Goal: Check status: Check status

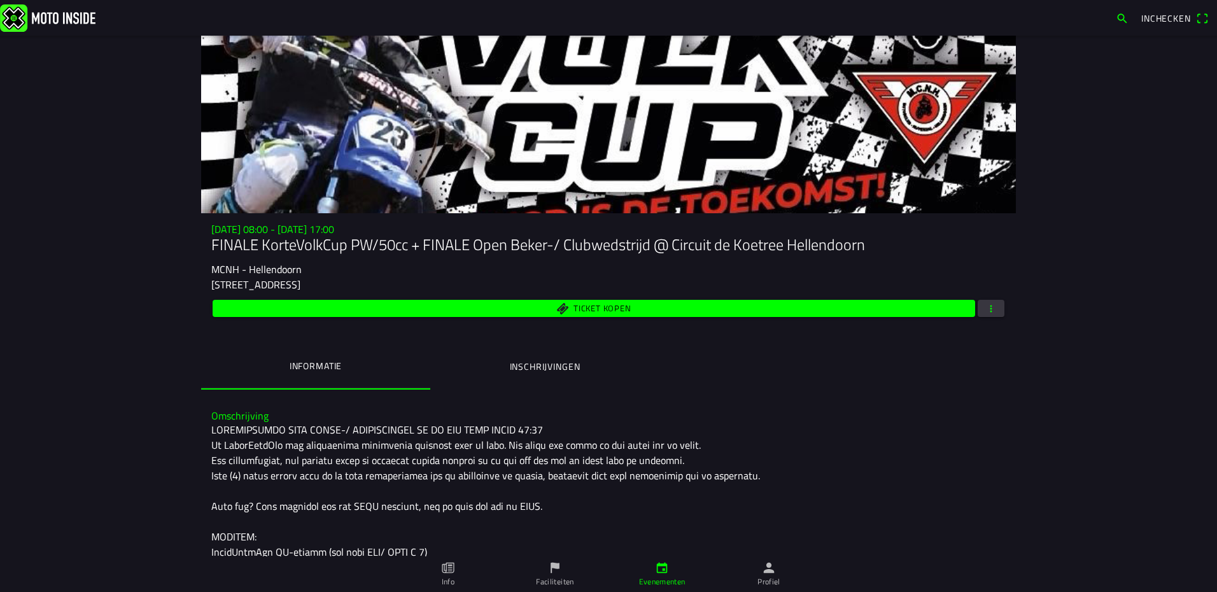
click at [549, 370] on ion-label "Inschrijvingen" at bounding box center [545, 367] width 71 height 14
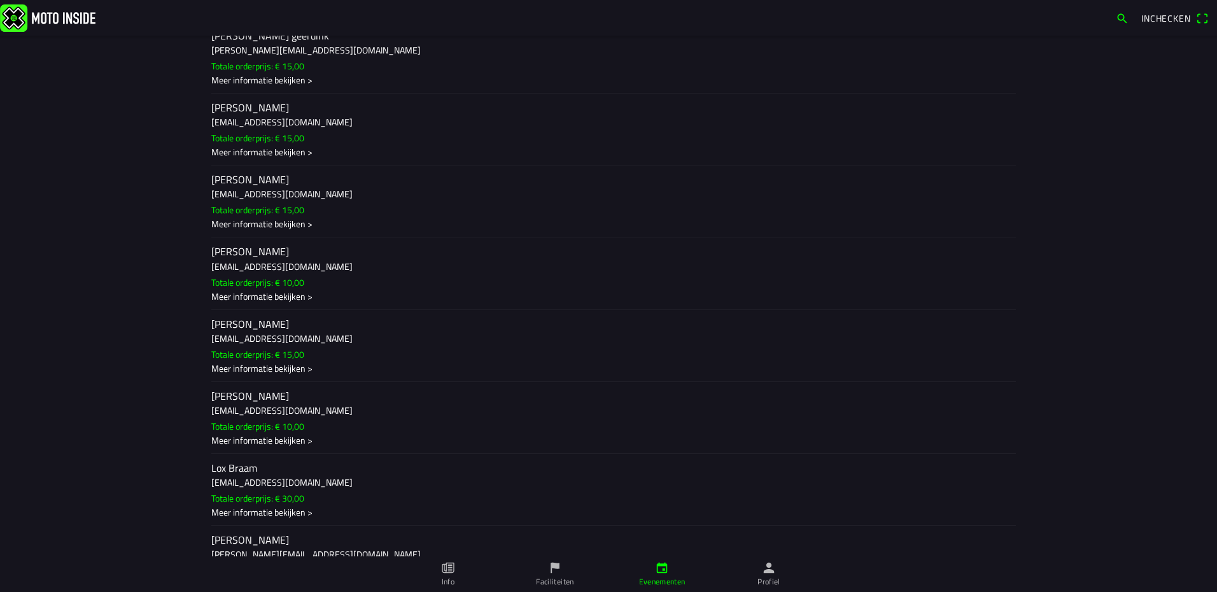
scroll to position [764, 0]
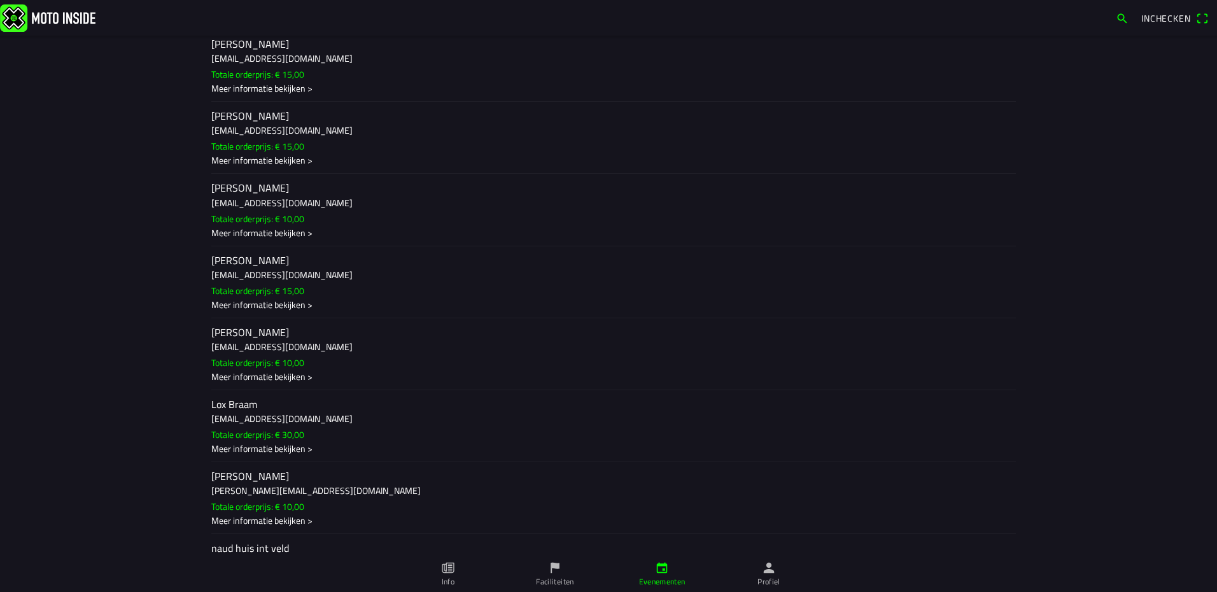
click at [237, 342] on h3 "[EMAIL_ADDRESS][DOMAIN_NAME]" at bounding box center [608, 346] width 794 height 13
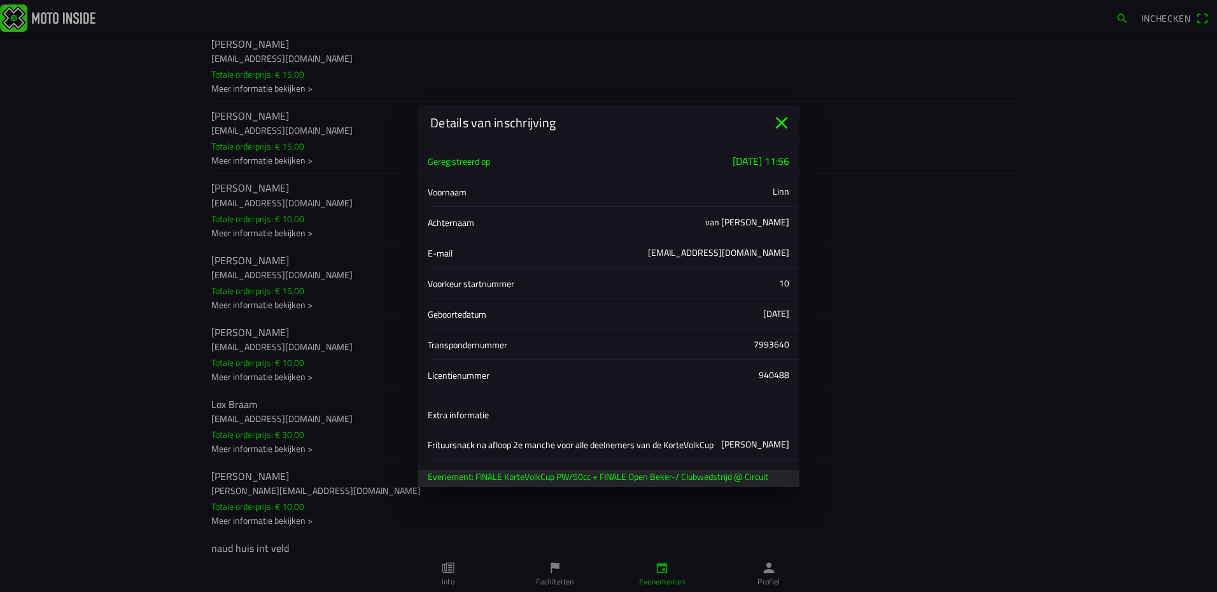
click at [778, 119] on icon "close" at bounding box center [782, 123] width 12 height 12
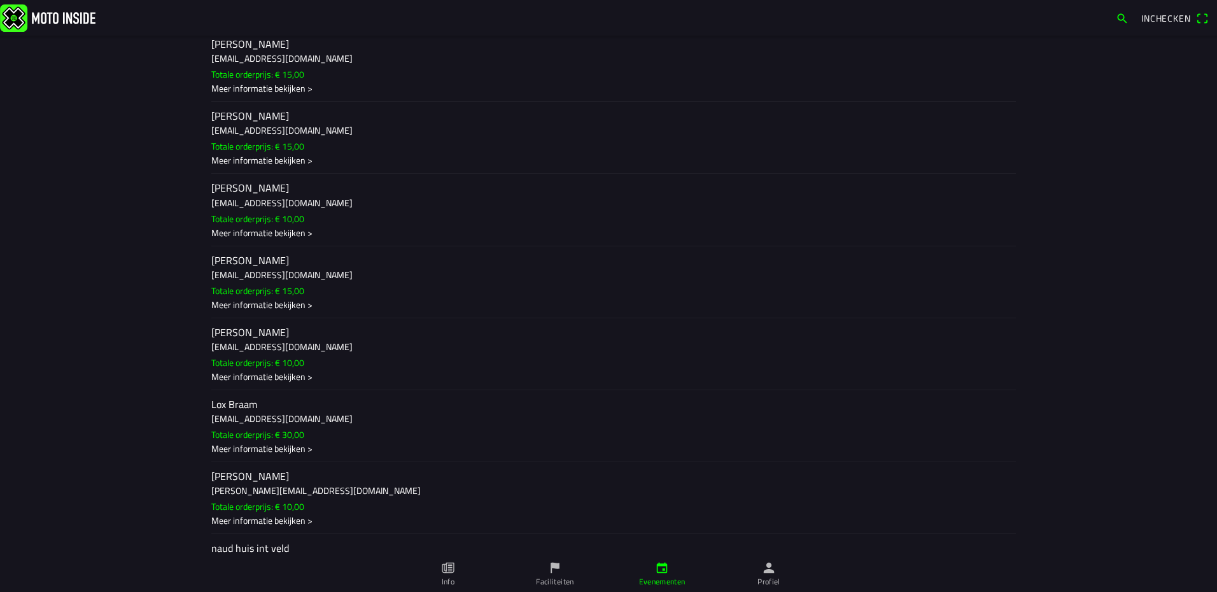
click at [293, 341] on h3 "[EMAIL_ADDRESS][DOMAIN_NAME]" at bounding box center [608, 346] width 794 height 13
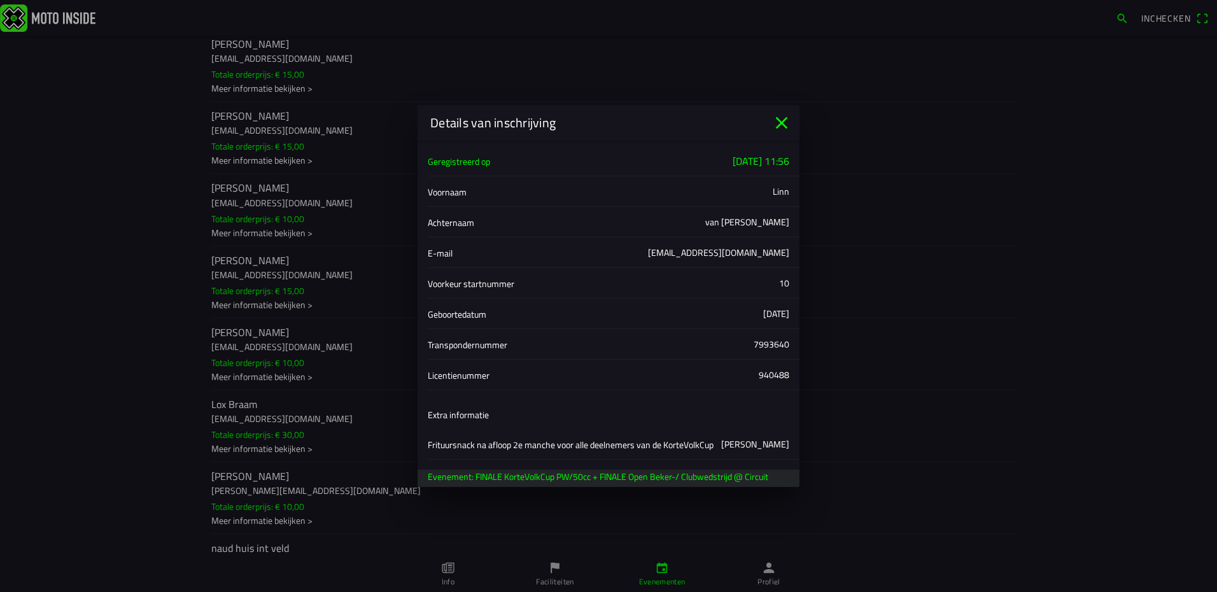
click at [780, 120] on icon "close" at bounding box center [782, 123] width 12 height 12
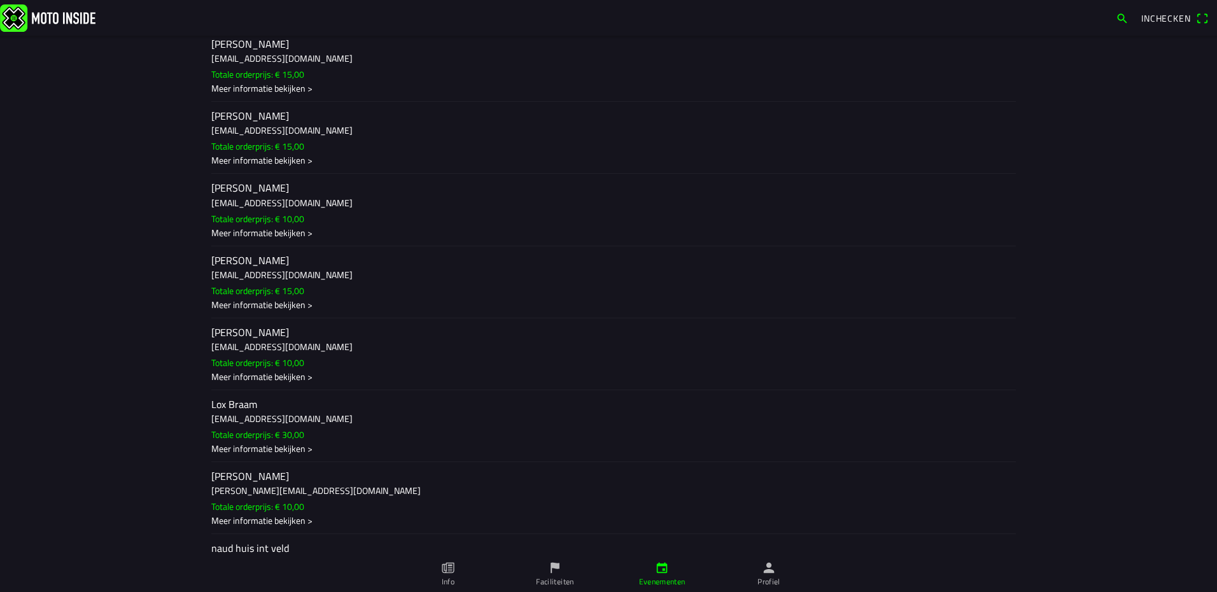
click at [306, 342] on h3 "[EMAIL_ADDRESS][DOMAIN_NAME]" at bounding box center [608, 346] width 794 height 13
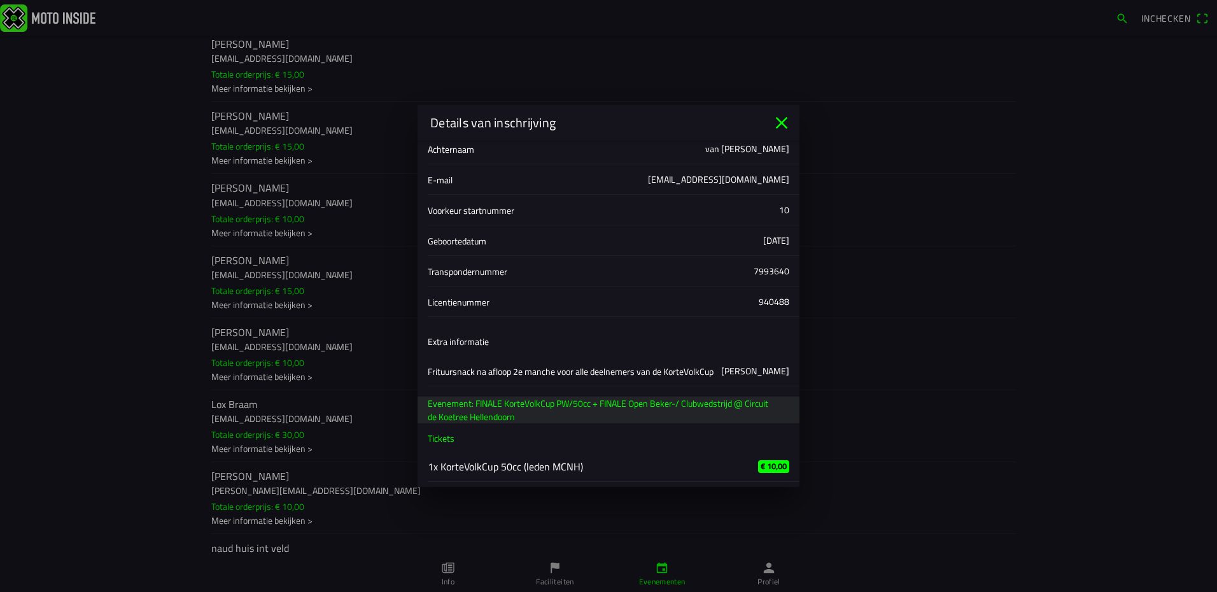
scroll to position [0, 0]
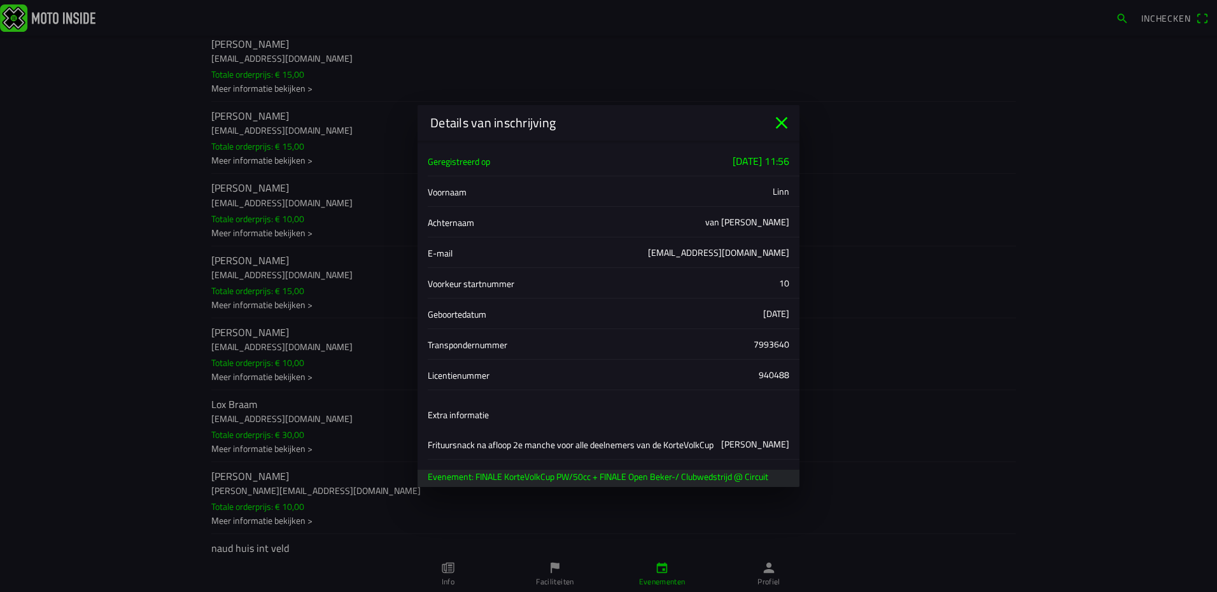
click at [782, 122] on icon "close" at bounding box center [782, 123] width 12 height 12
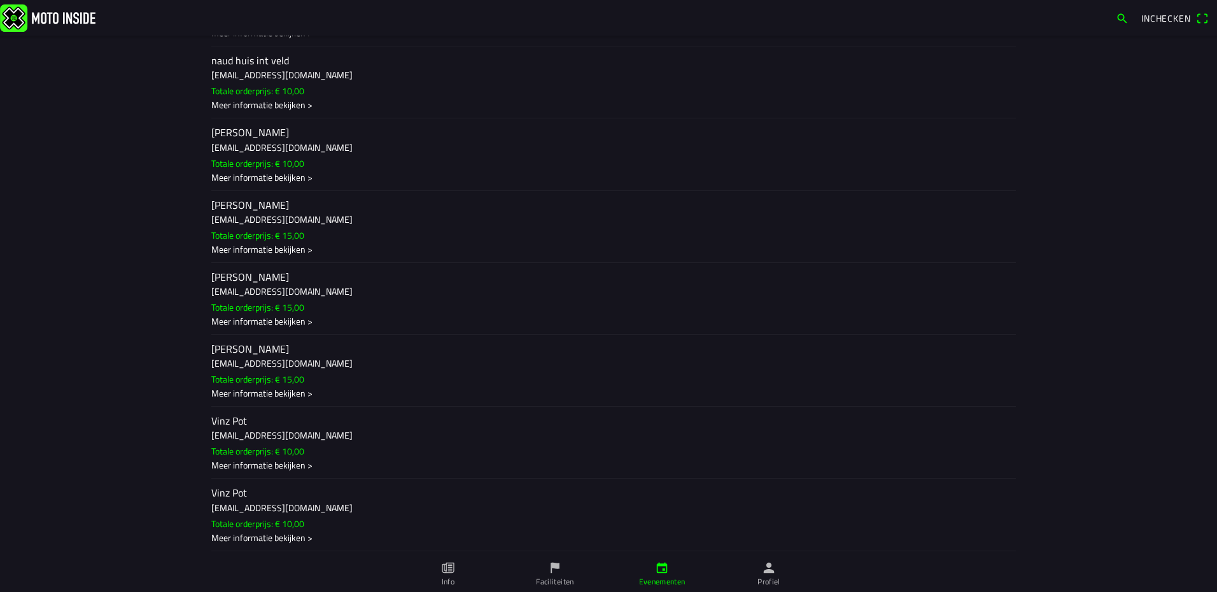
scroll to position [1188, 0]
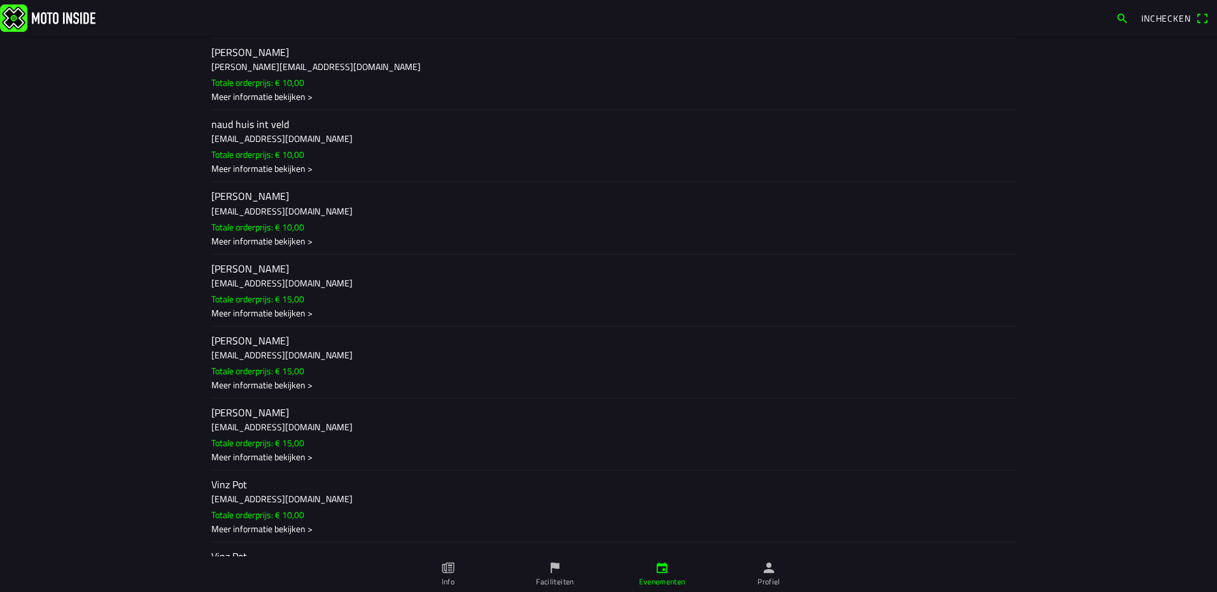
click at [316, 412] on h2 "[PERSON_NAME]" at bounding box center [608, 413] width 794 height 12
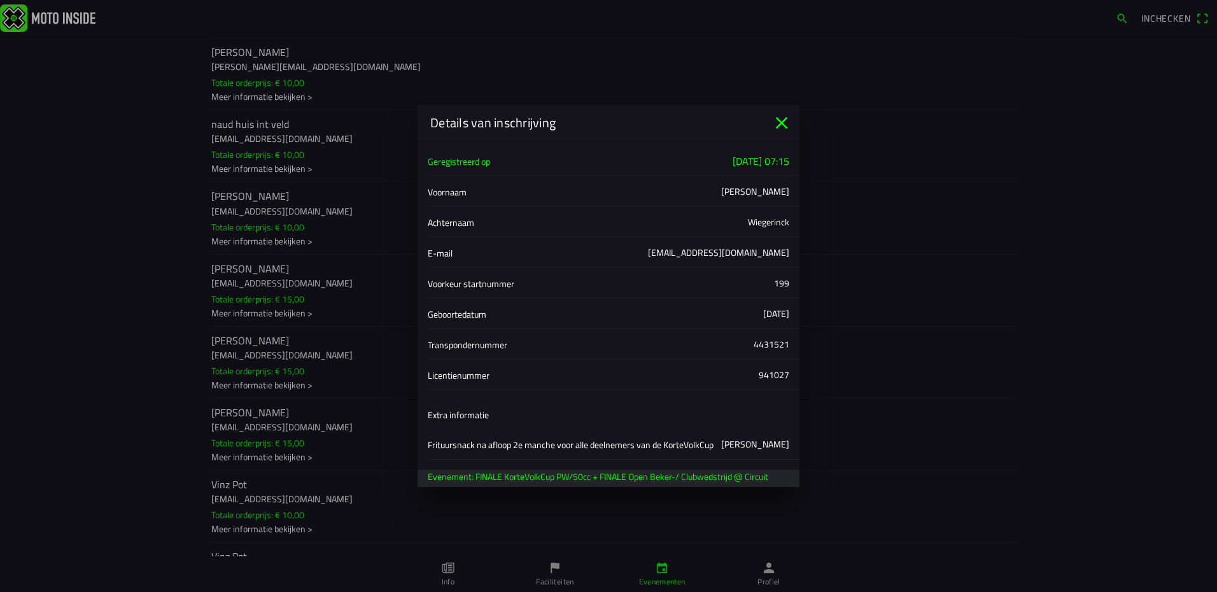
click at [782, 123] on icon "close" at bounding box center [782, 123] width 12 height 12
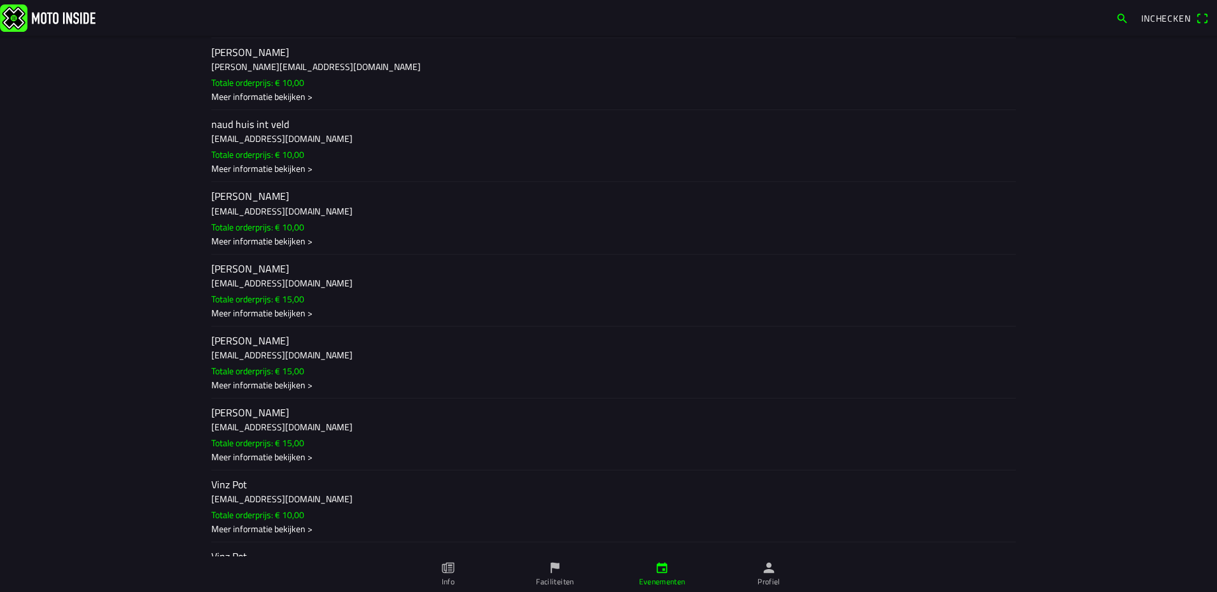
click at [302, 415] on h2 "[PERSON_NAME]" at bounding box center [608, 413] width 794 height 12
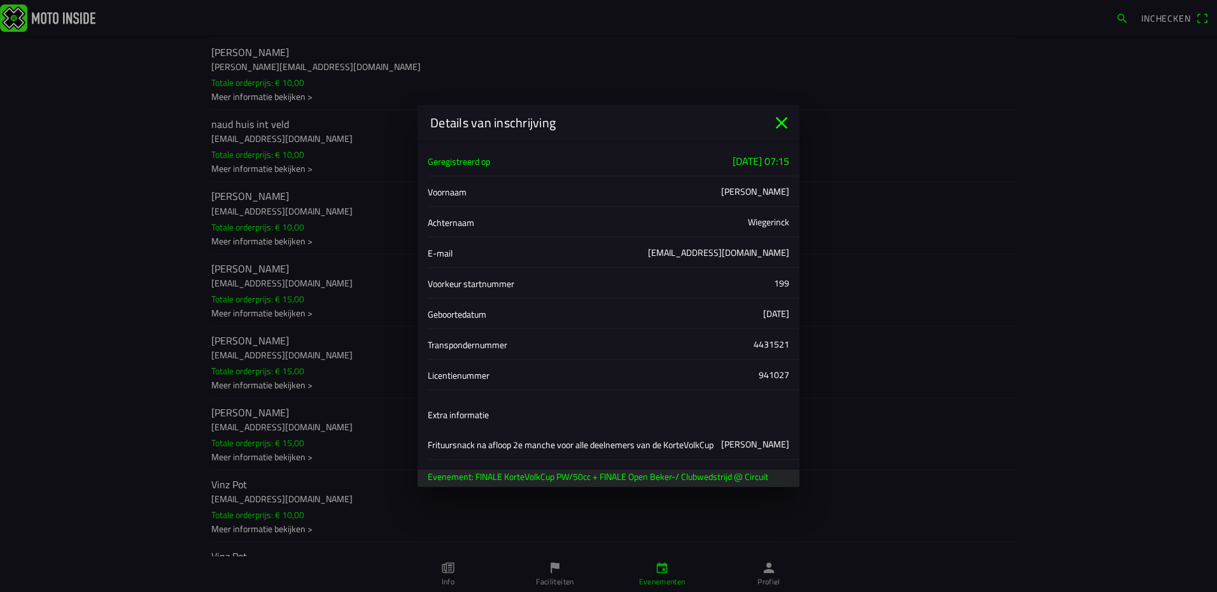
click at [782, 122] on icon "close" at bounding box center [782, 123] width 12 height 12
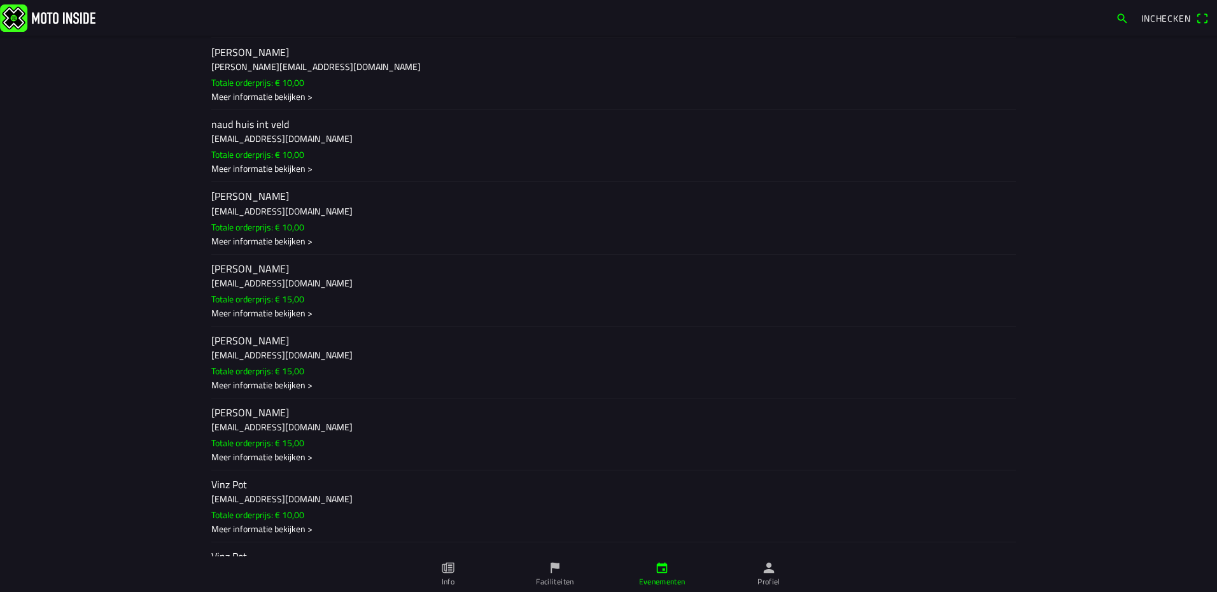
click at [327, 353] on h3 "[EMAIL_ADDRESS][DOMAIN_NAME]" at bounding box center [608, 354] width 794 height 13
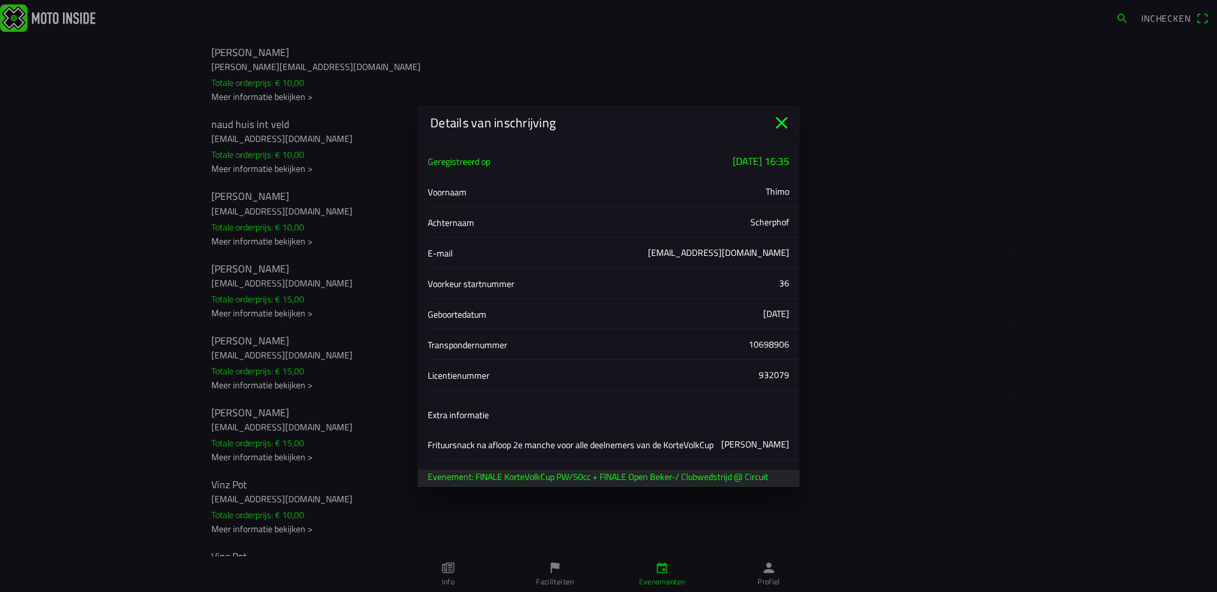
click at [782, 123] on icon "close" at bounding box center [782, 123] width 12 height 12
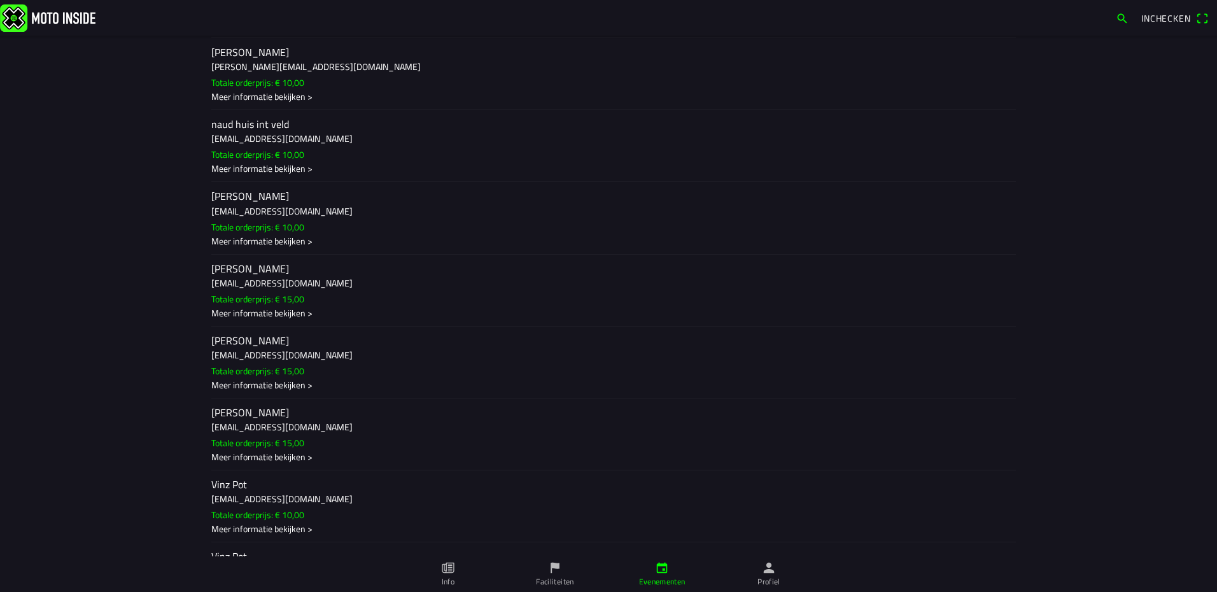
scroll to position [1124, 0]
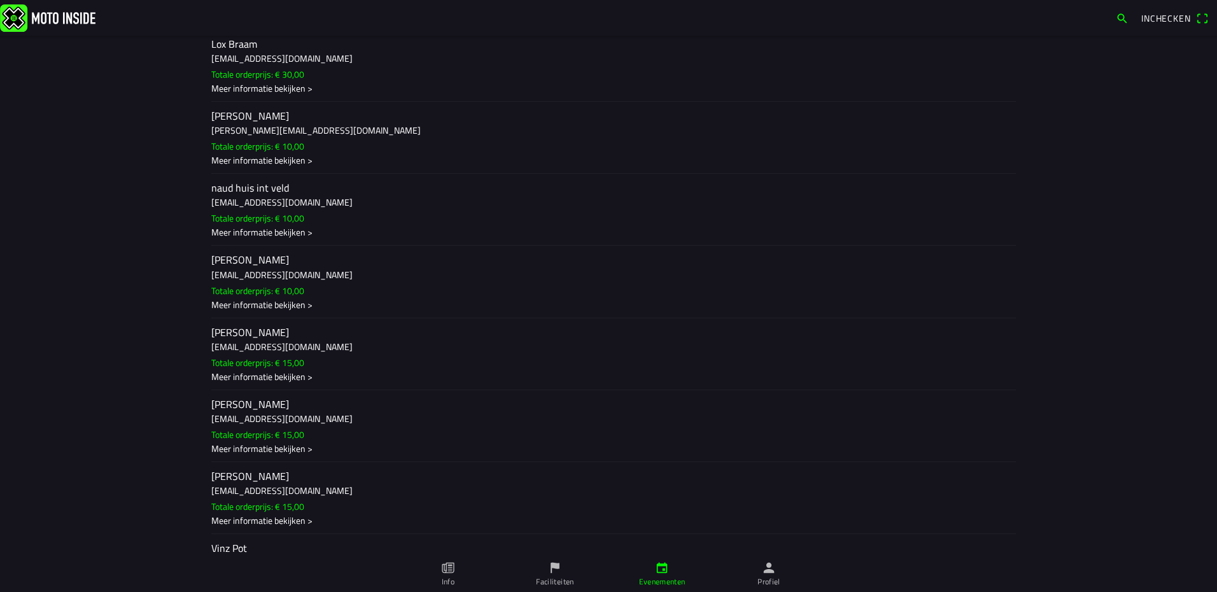
click at [339, 277] on h3 "[EMAIL_ADDRESS][DOMAIN_NAME]" at bounding box center [608, 274] width 794 height 13
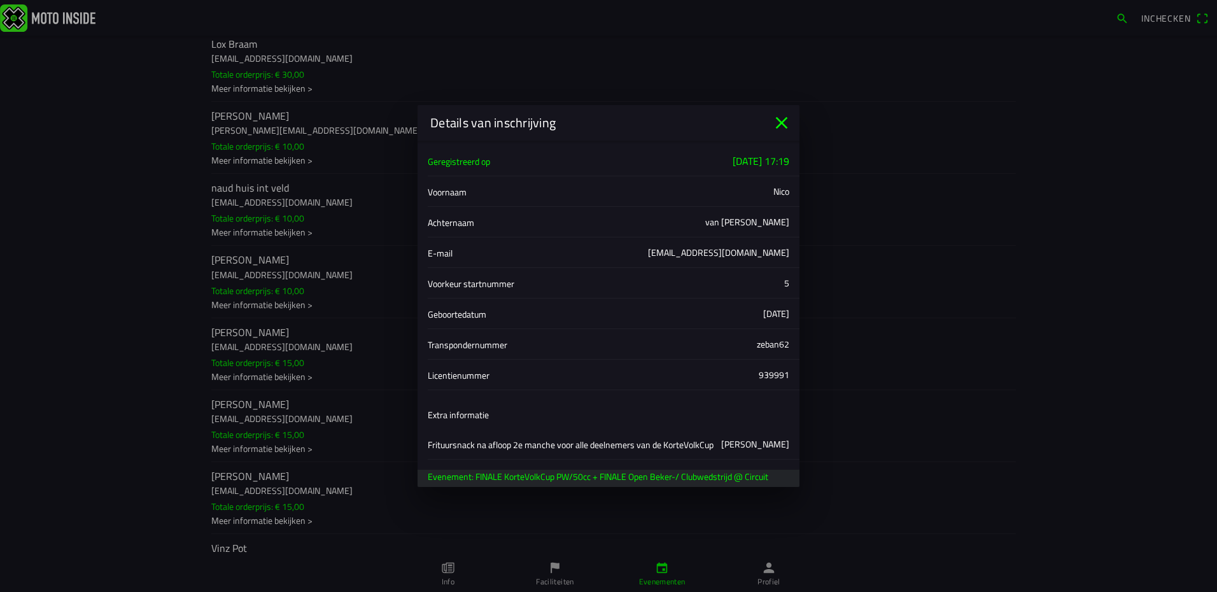
click at [782, 122] on icon "close" at bounding box center [782, 123] width 12 height 12
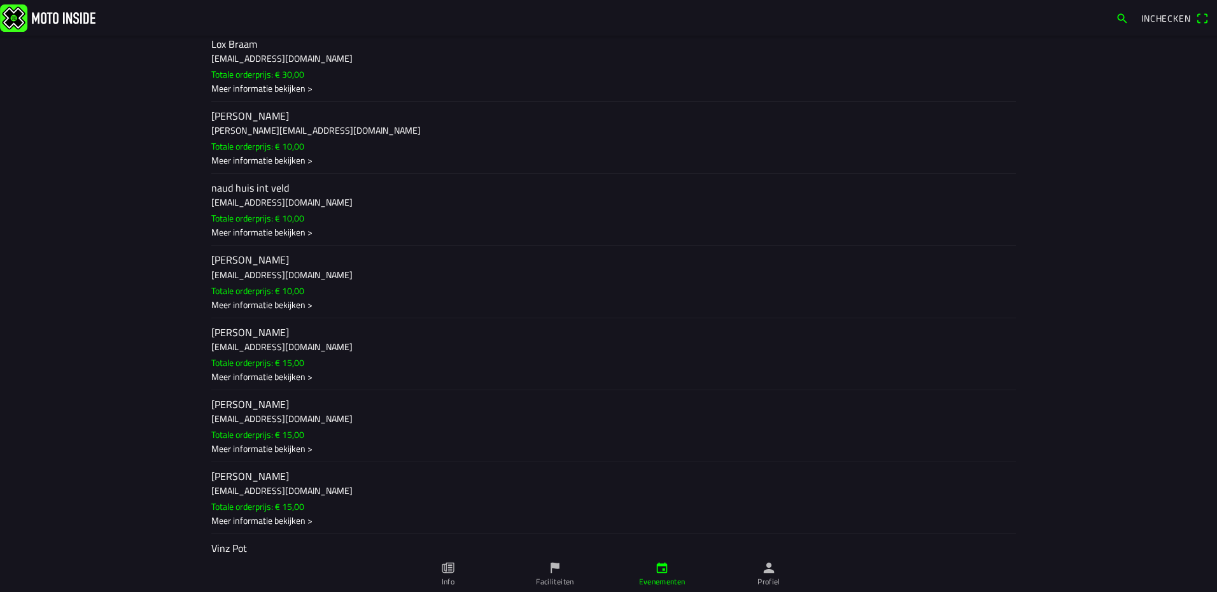
scroll to position [1060, 0]
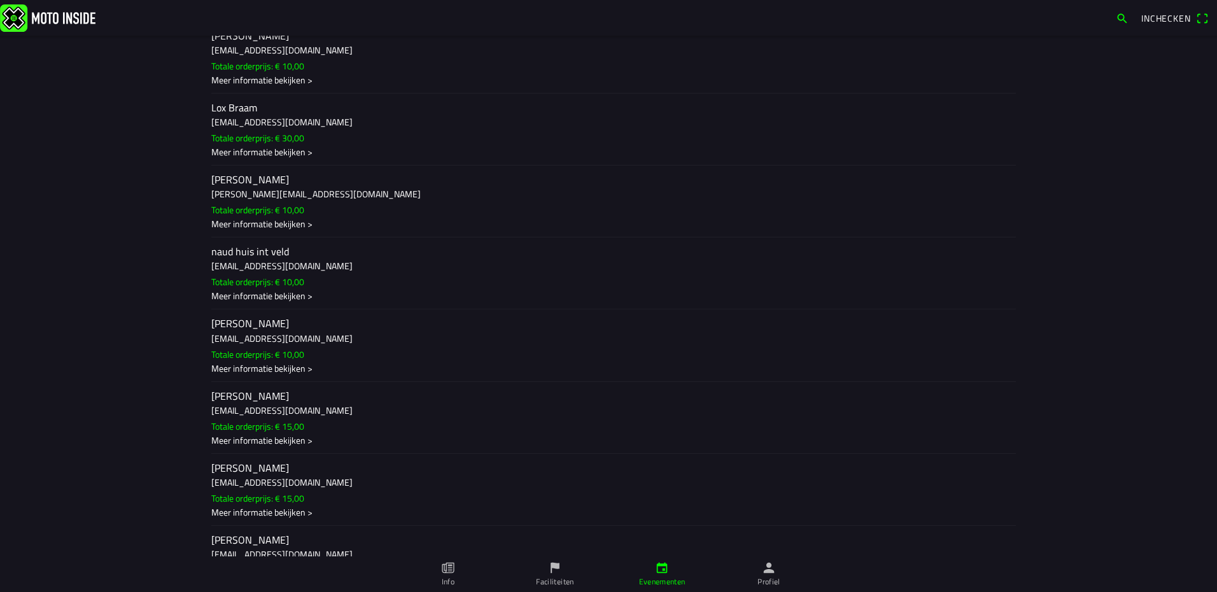
click at [315, 268] on h3 "[EMAIL_ADDRESS][DOMAIN_NAME]" at bounding box center [608, 266] width 794 height 13
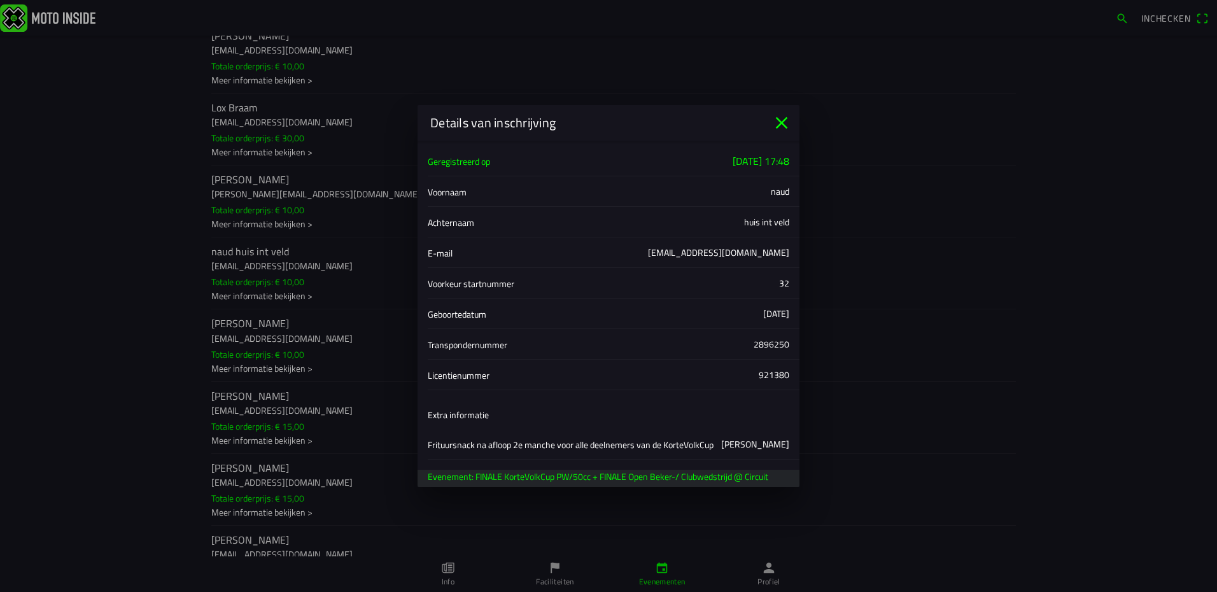
click at [785, 125] on icon "close" at bounding box center [781, 123] width 20 height 20
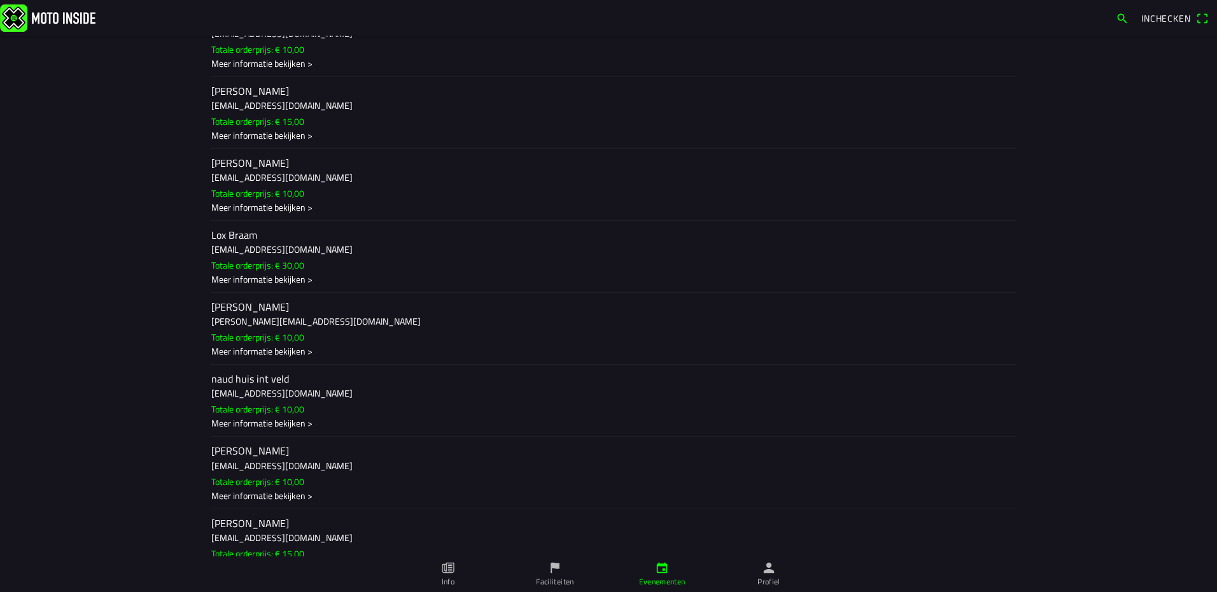
scroll to position [869, 0]
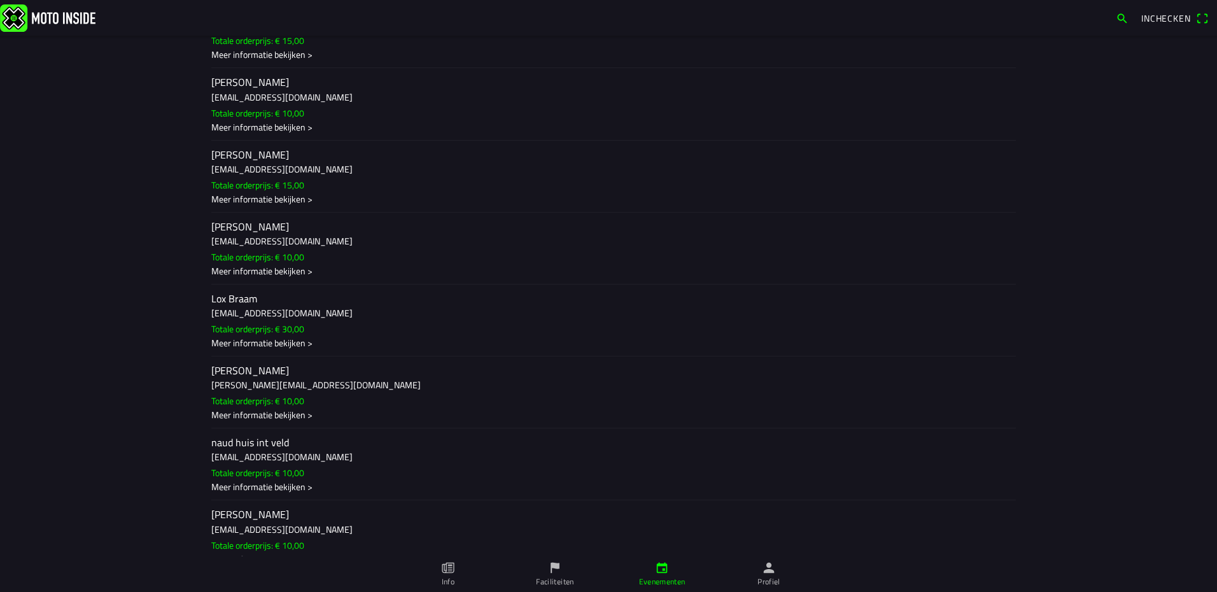
click at [335, 246] on h3 "[EMAIL_ADDRESS][DOMAIN_NAME]" at bounding box center [608, 240] width 794 height 13
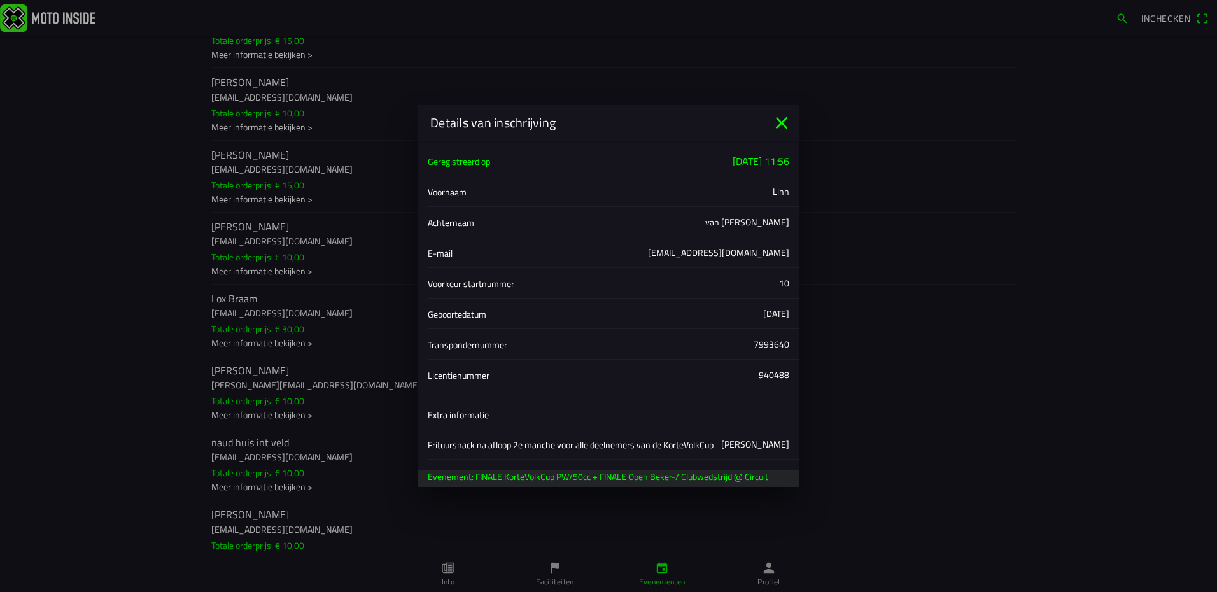
click at [784, 118] on icon "close" at bounding box center [781, 123] width 20 height 20
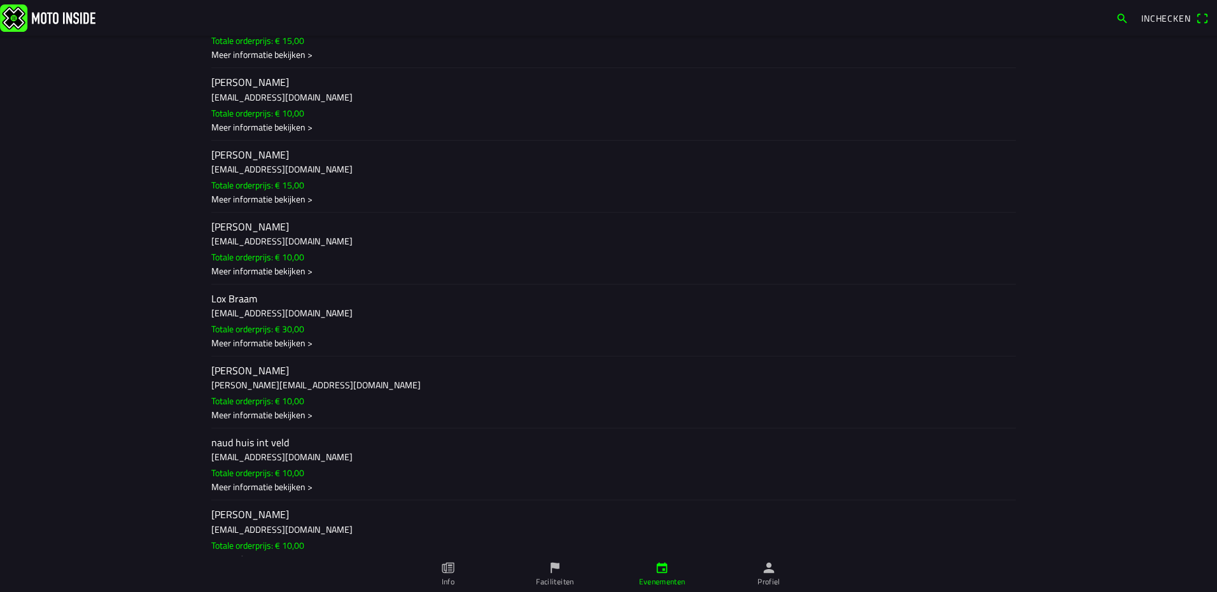
scroll to position [806, 0]
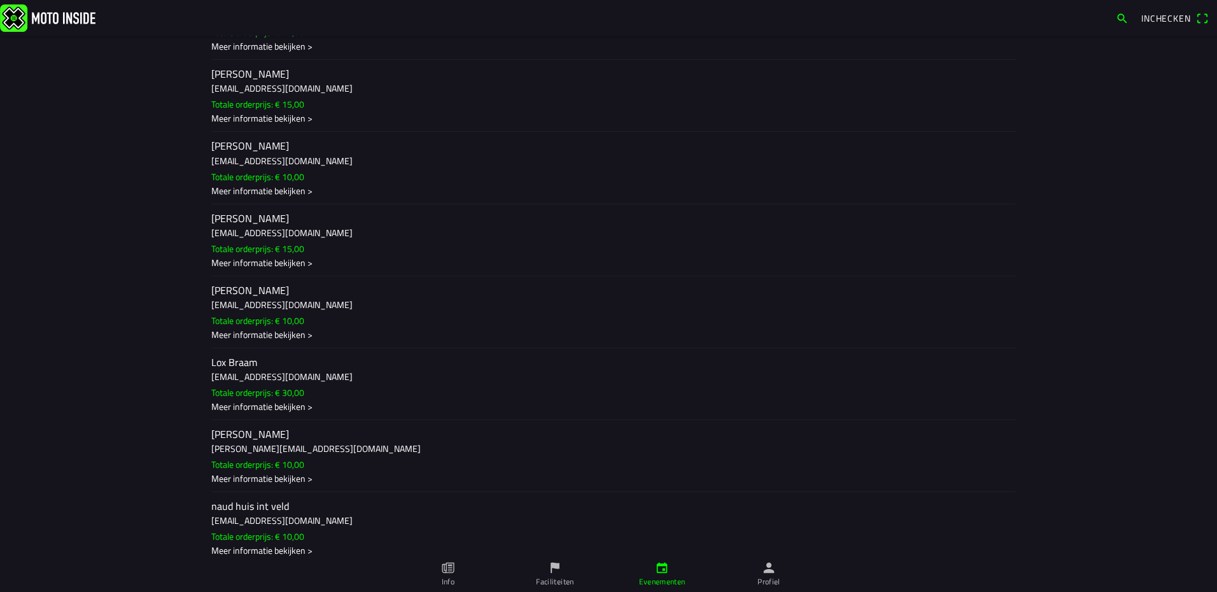
click at [332, 239] on ion-label "[PERSON_NAME] [EMAIL_ADDRESS][DOMAIN_NAME] Totale orderprijs: € 15,00 Meer info…" at bounding box center [608, 240] width 794 height 58
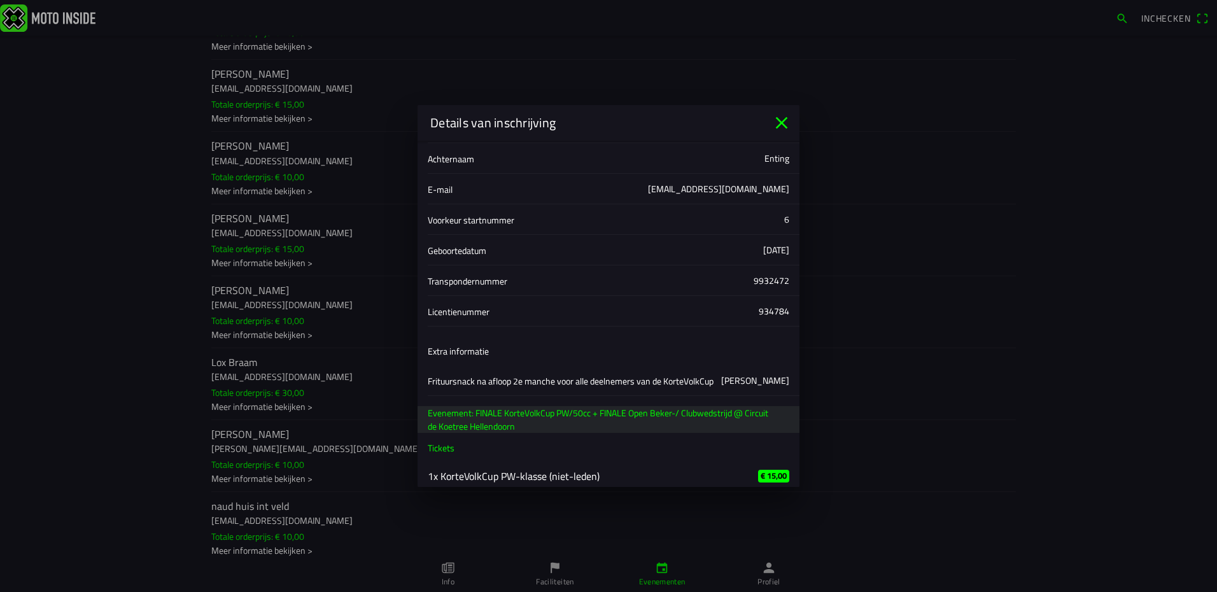
scroll to position [0, 0]
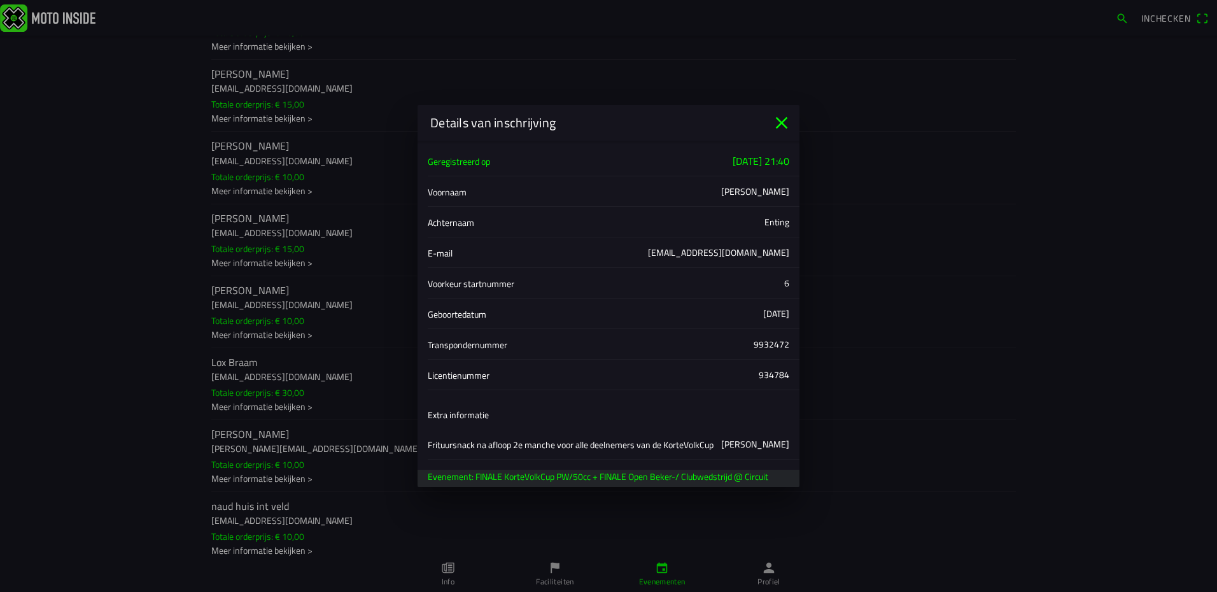
click at [778, 123] on icon "close" at bounding box center [781, 123] width 20 height 20
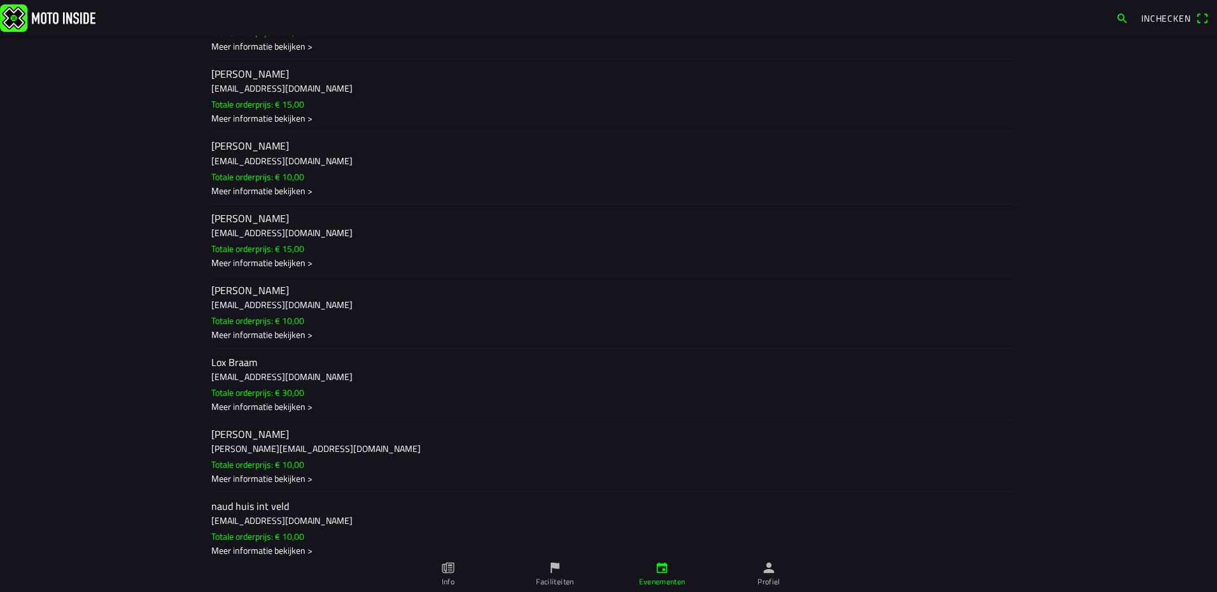
click at [296, 297] on ion-label "[PERSON_NAME] [PERSON_NAME][EMAIL_ADDRESS][DOMAIN_NAME] Totale orderprijs: € 10…" at bounding box center [608, 312] width 794 height 58
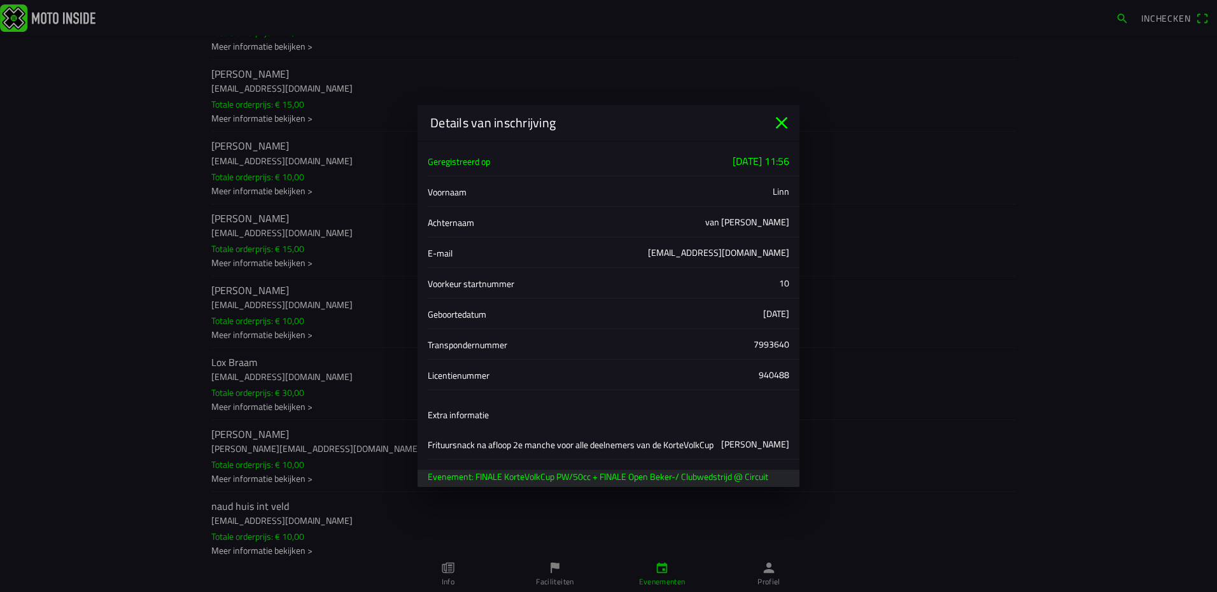
click at [782, 127] on icon "close" at bounding box center [781, 123] width 20 height 20
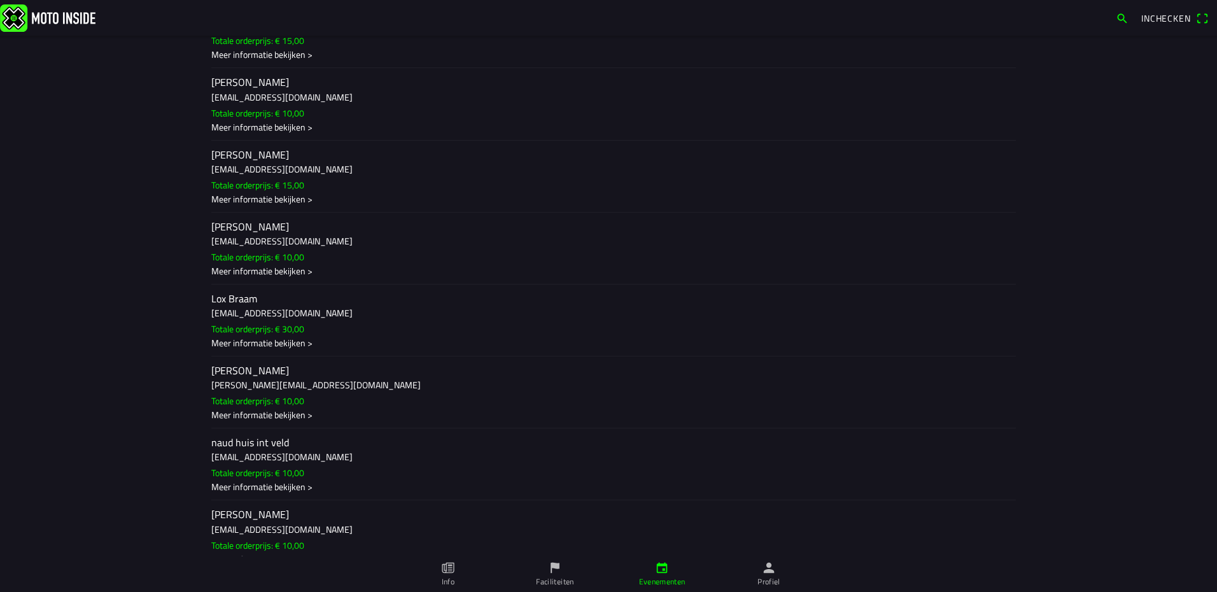
scroll to position [933, 0]
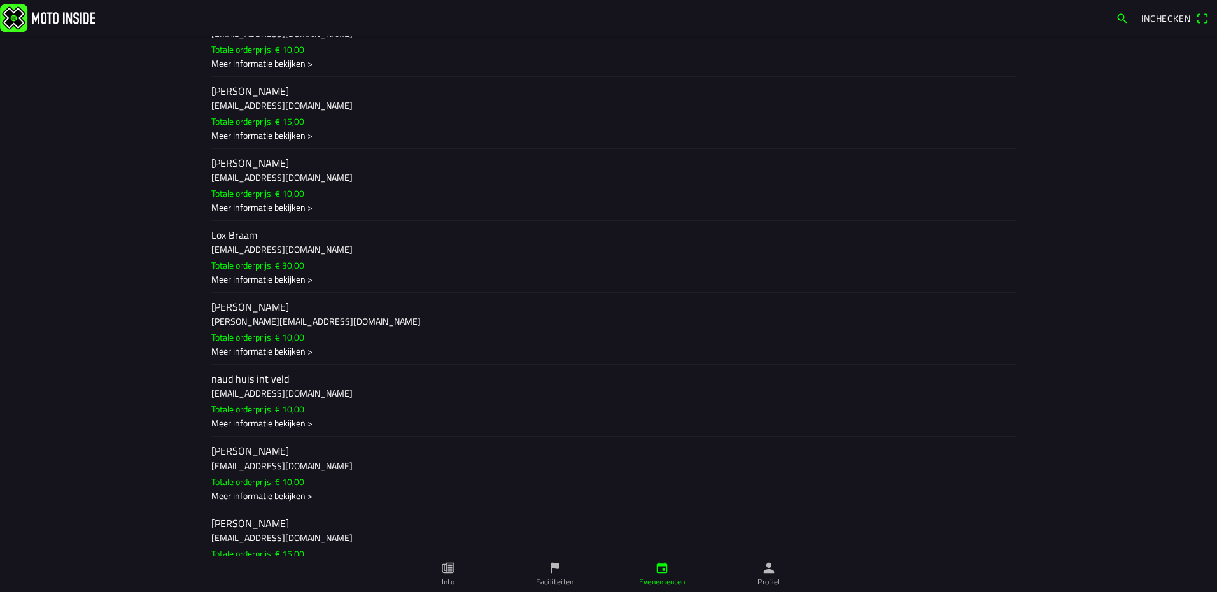
click at [309, 460] on h3 "[EMAIL_ADDRESS][DOMAIN_NAME]" at bounding box center [608, 465] width 794 height 13
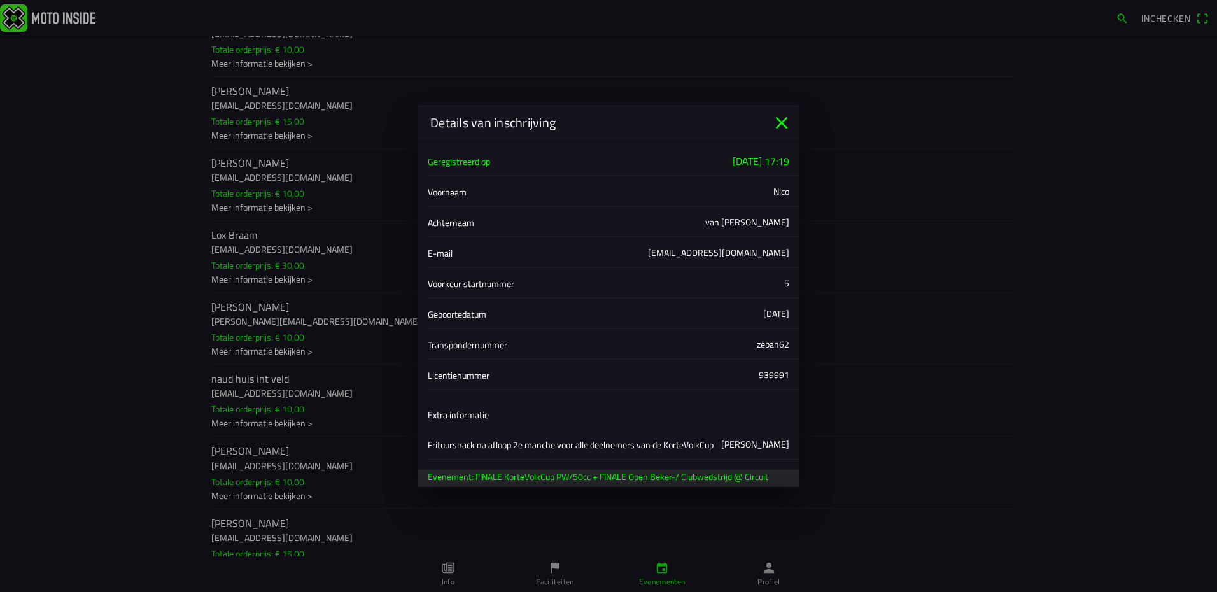
click at [783, 122] on icon "close" at bounding box center [782, 123] width 12 height 12
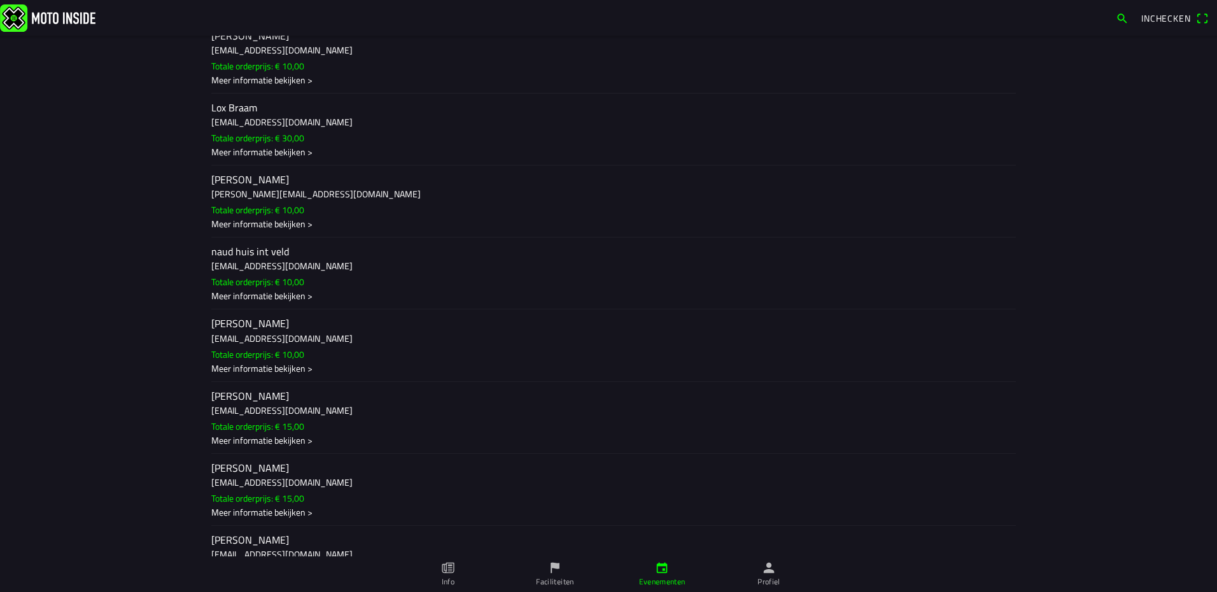
scroll to position [1124, 0]
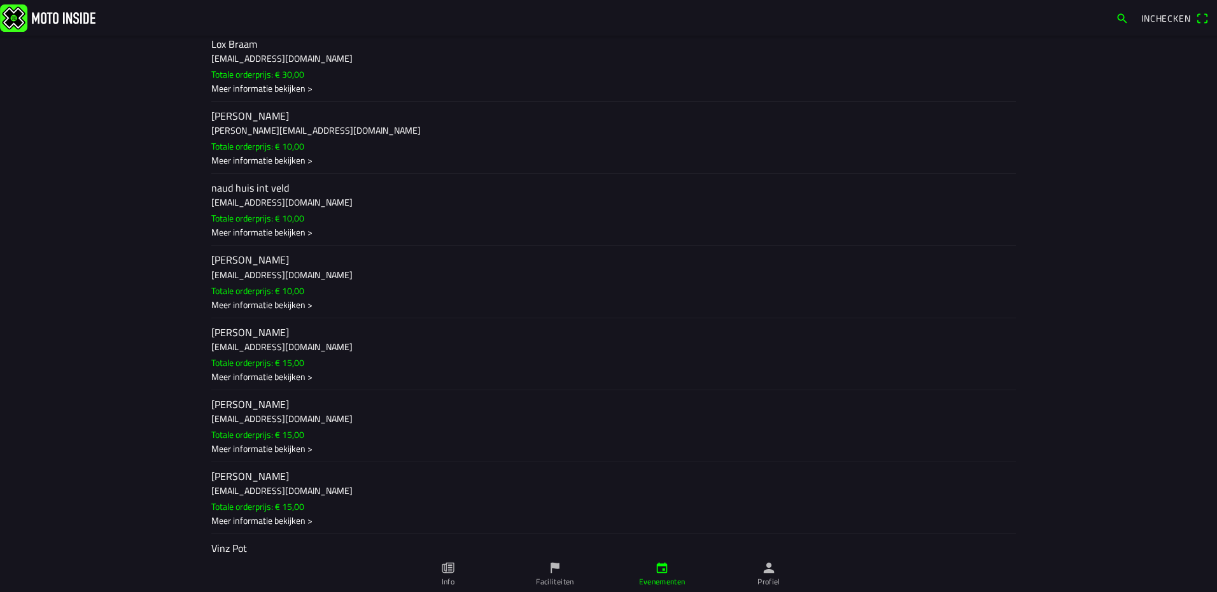
click at [323, 416] on h3 "[EMAIL_ADDRESS][DOMAIN_NAME]" at bounding box center [608, 418] width 794 height 13
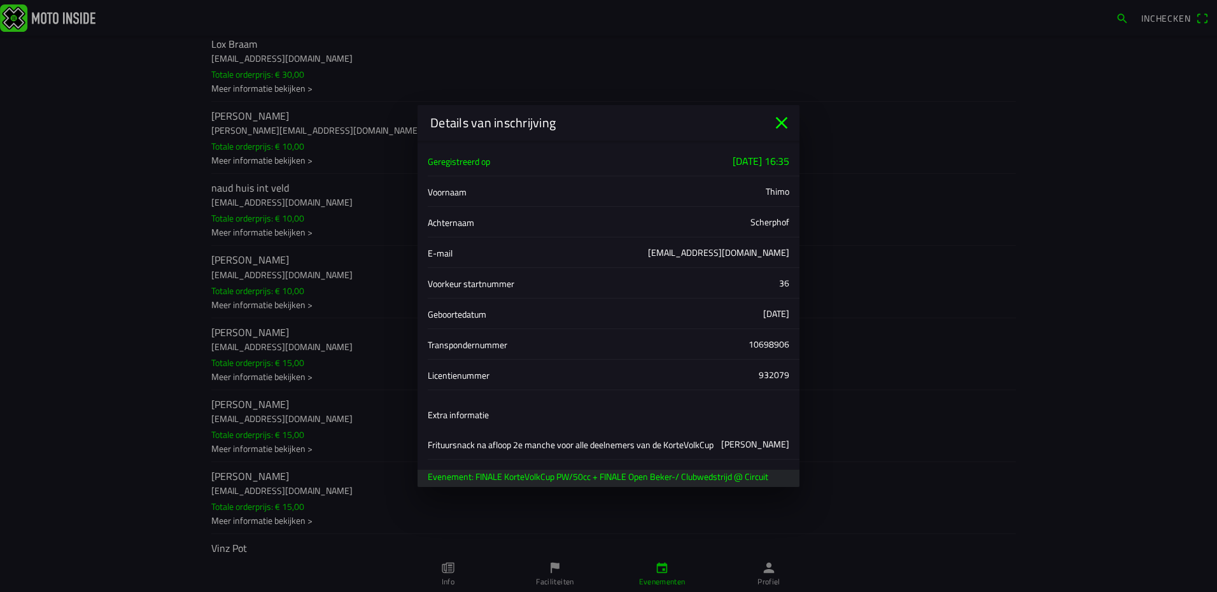
click at [783, 118] on icon "close" at bounding box center [781, 123] width 20 height 20
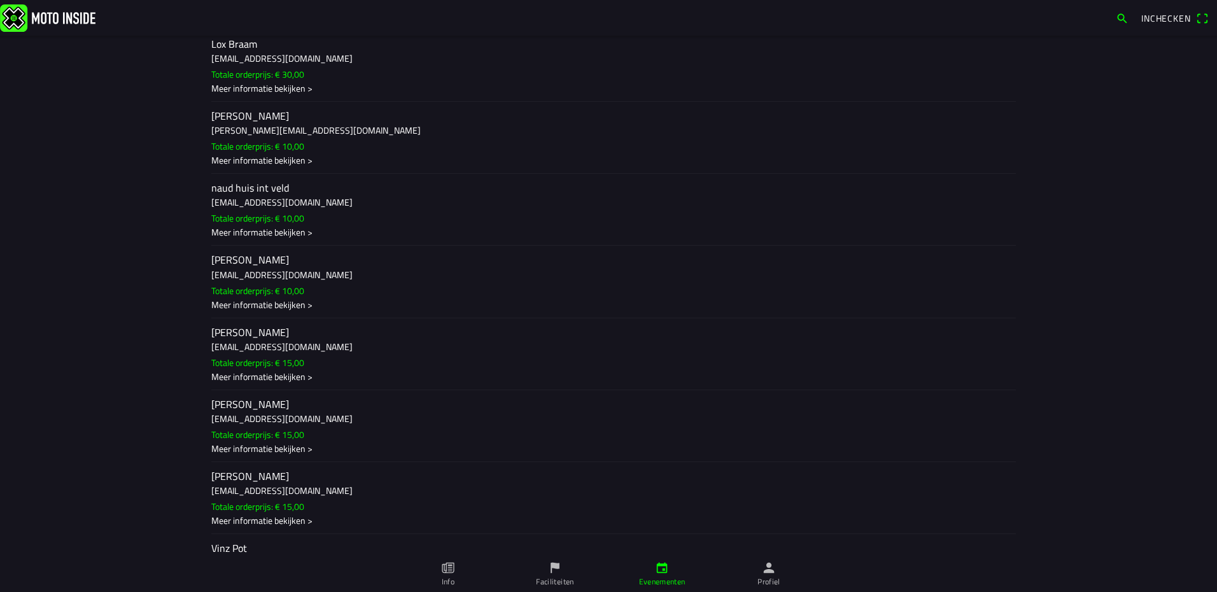
click at [330, 475] on h2 "[PERSON_NAME]" at bounding box center [608, 476] width 794 height 12
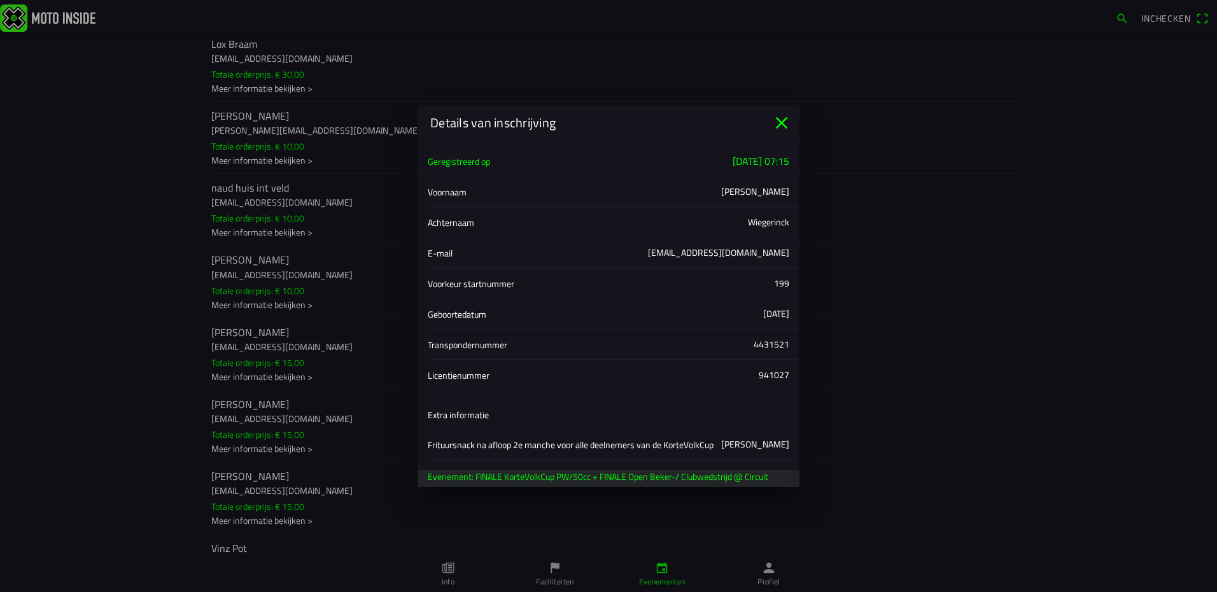
click at [785, 126] on icon "close" at bounding box center [782, 123] width 12 height 12
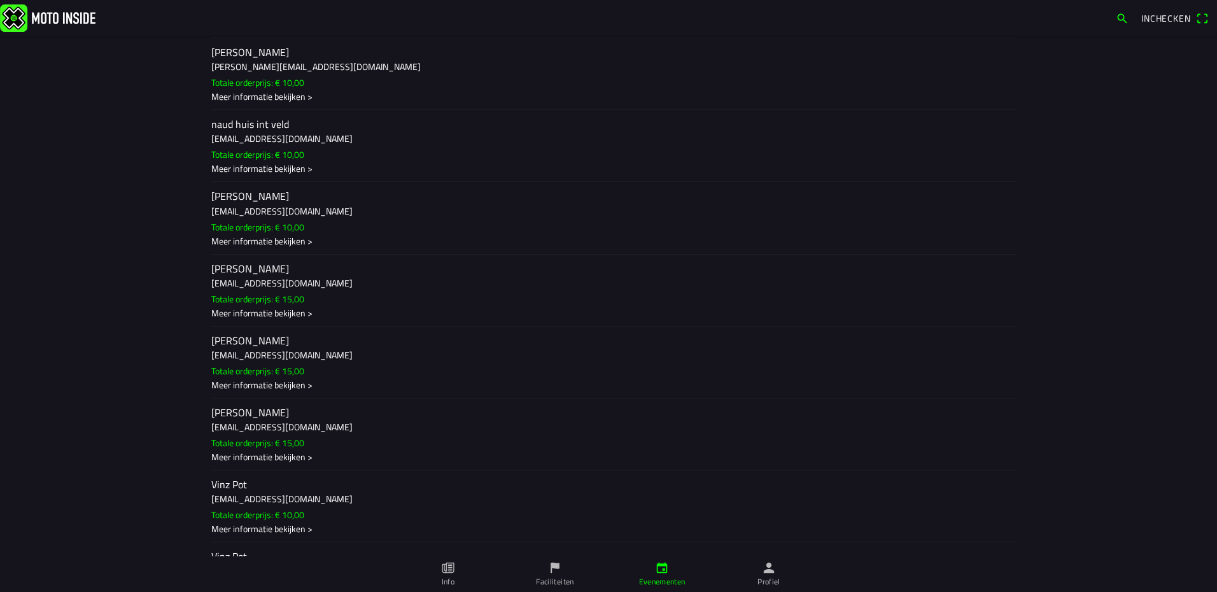
scroll to position [1251, 0]
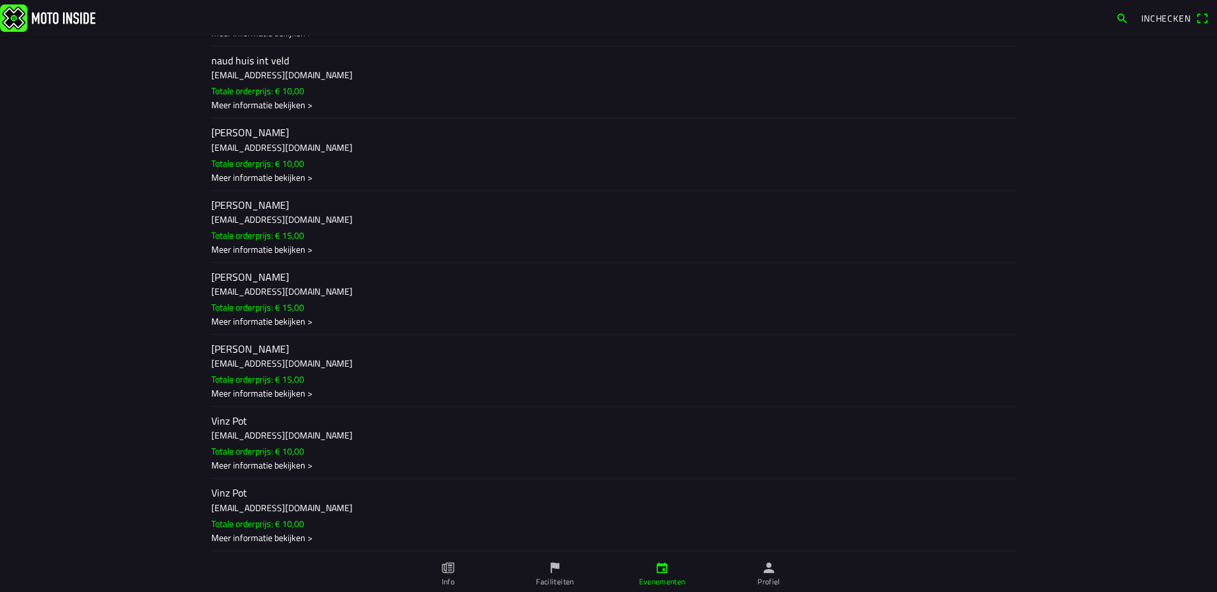
click at [334, 428] on ion-label "Vinz Pot [EMAIL_ADDRESS][DOMAIN_NAME] Totale orderprijs: € 10,00 Meer informati…" at bounding box center [608, 443] width 794 height 58
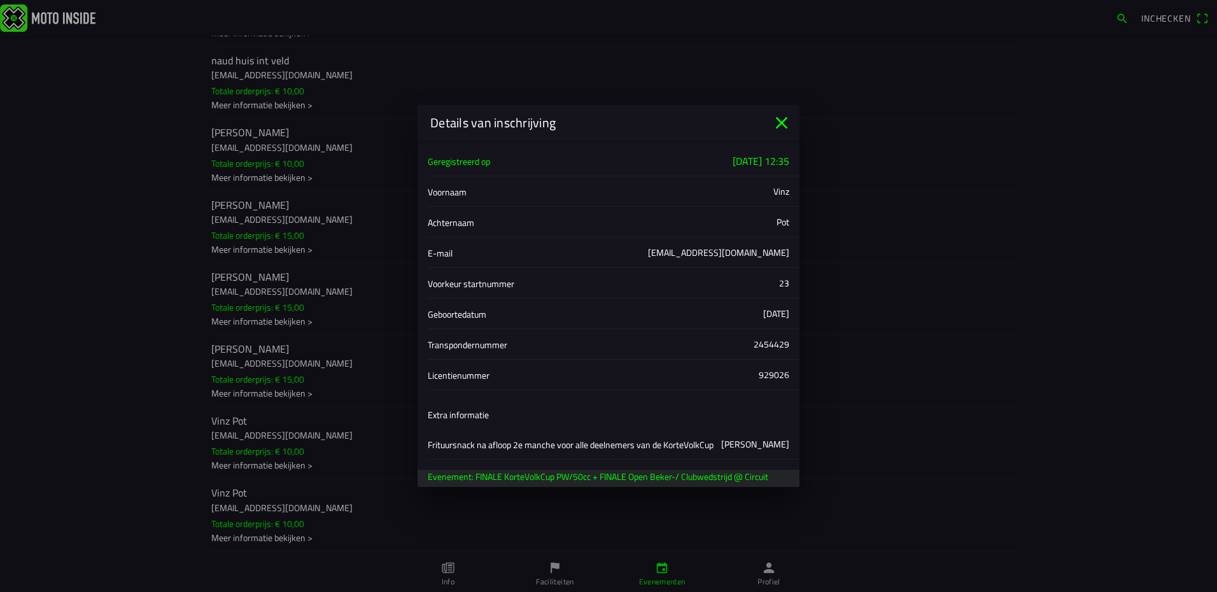
click at [785, 124] on icon "close" at bounding box center [781, 123] width 20 height 20
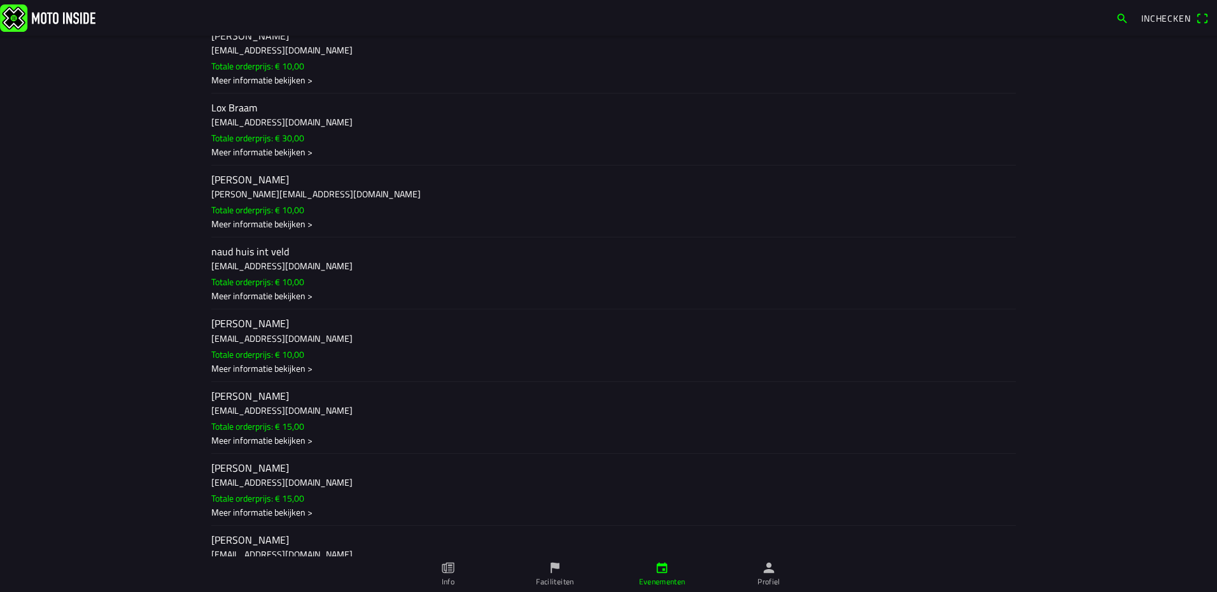
scroll to position [997, 0]
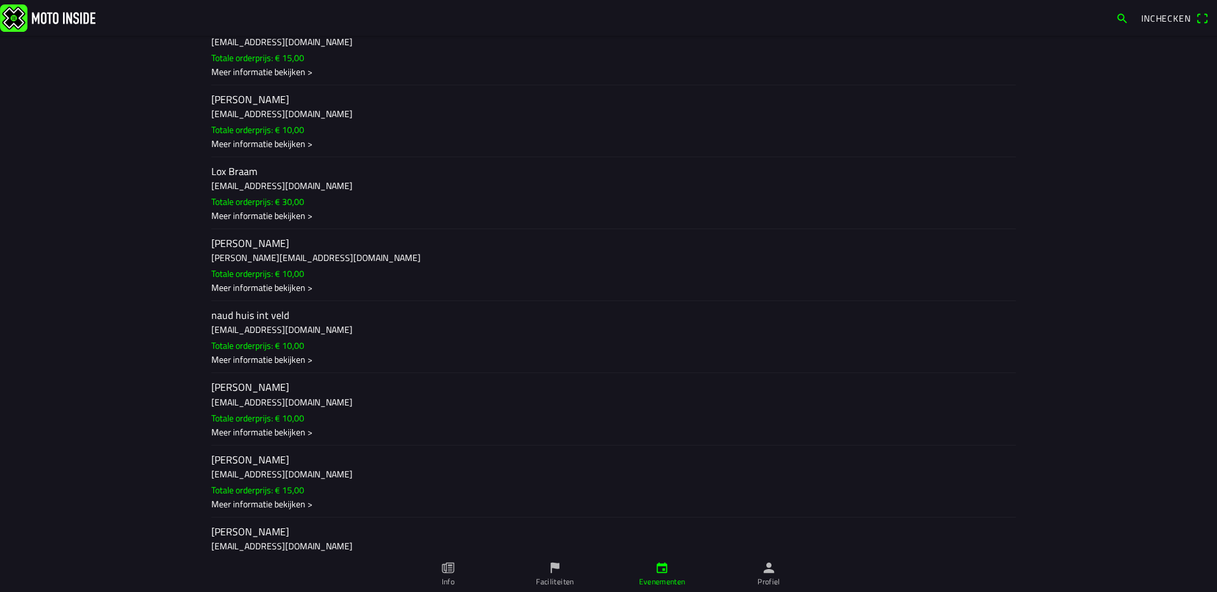
click at [353, 192] on h3 "[EMAIL_ADDRESS][DOMAIN_NAME]" at bounding box center [608, 185] width 794 height 13
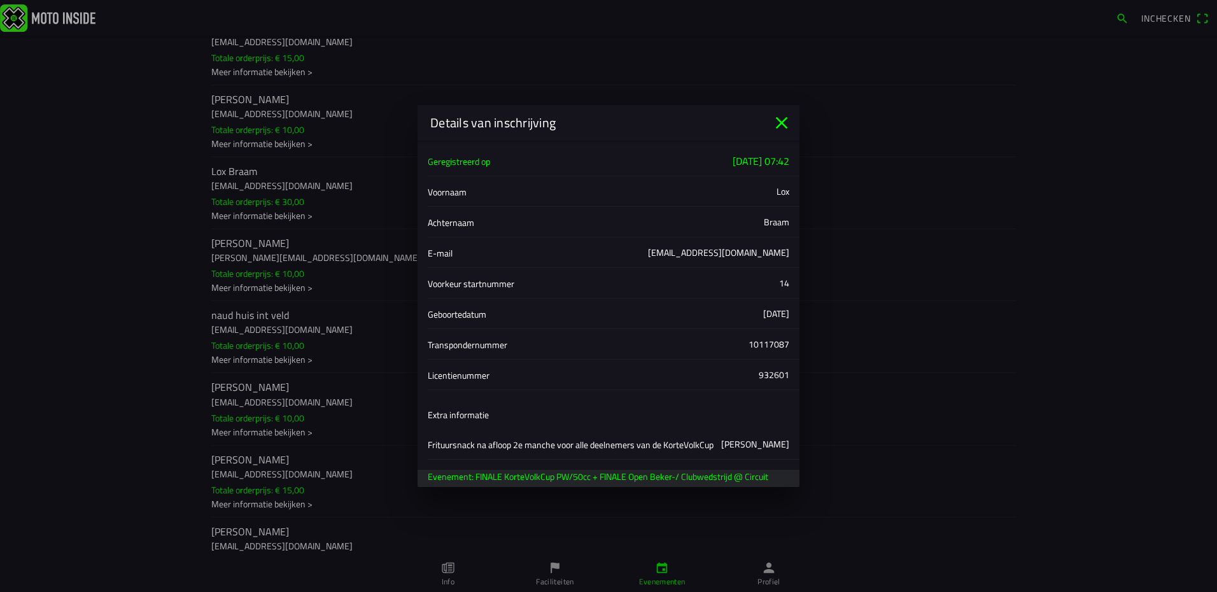
click at [782, 125] on icon "close" at bounding box center [781, 123] width 20 height 20
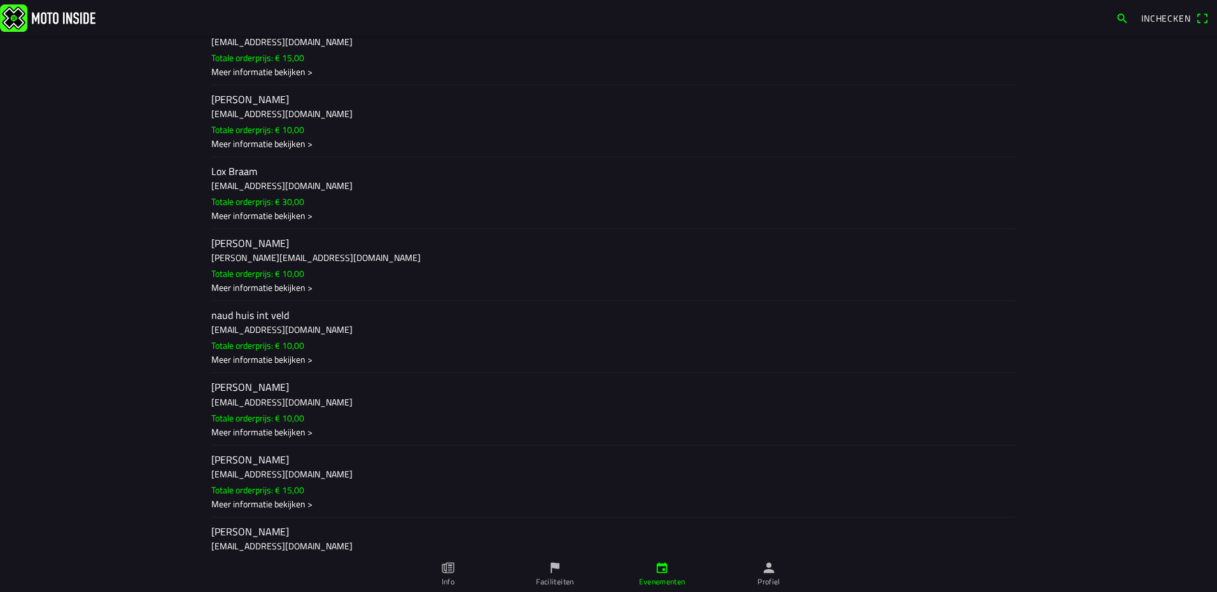
scroll to position [933, 0]
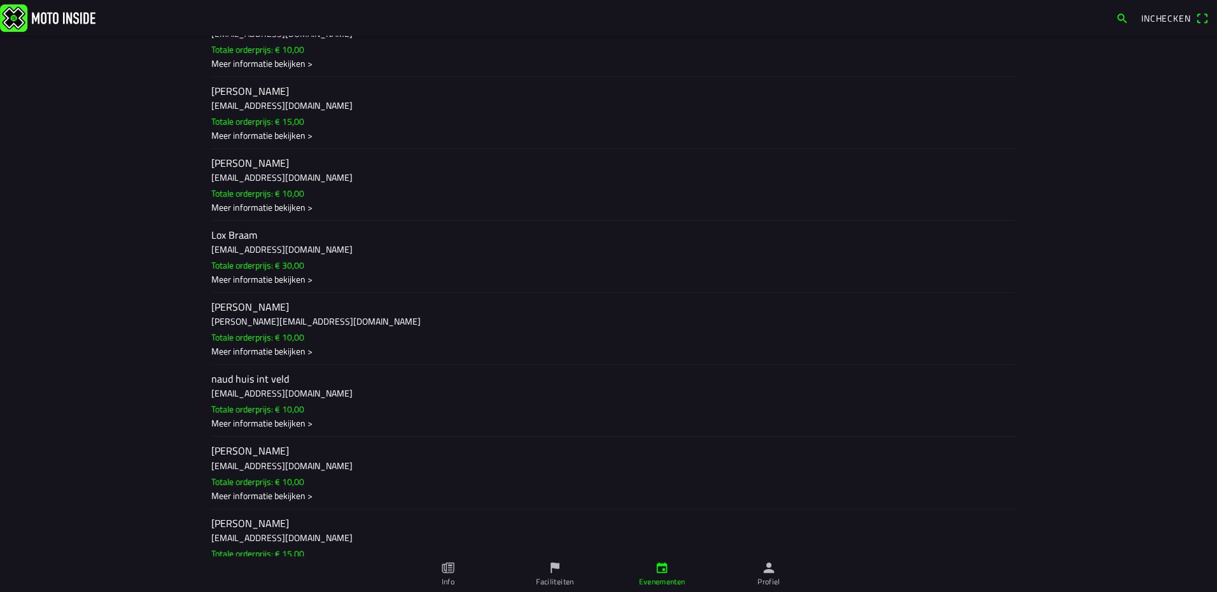
click at [324, 244] on h3 "[EMAIL_ADDRESS][DOMAIN_NAME]" at bounding box center [608, 249] width 794 height 13
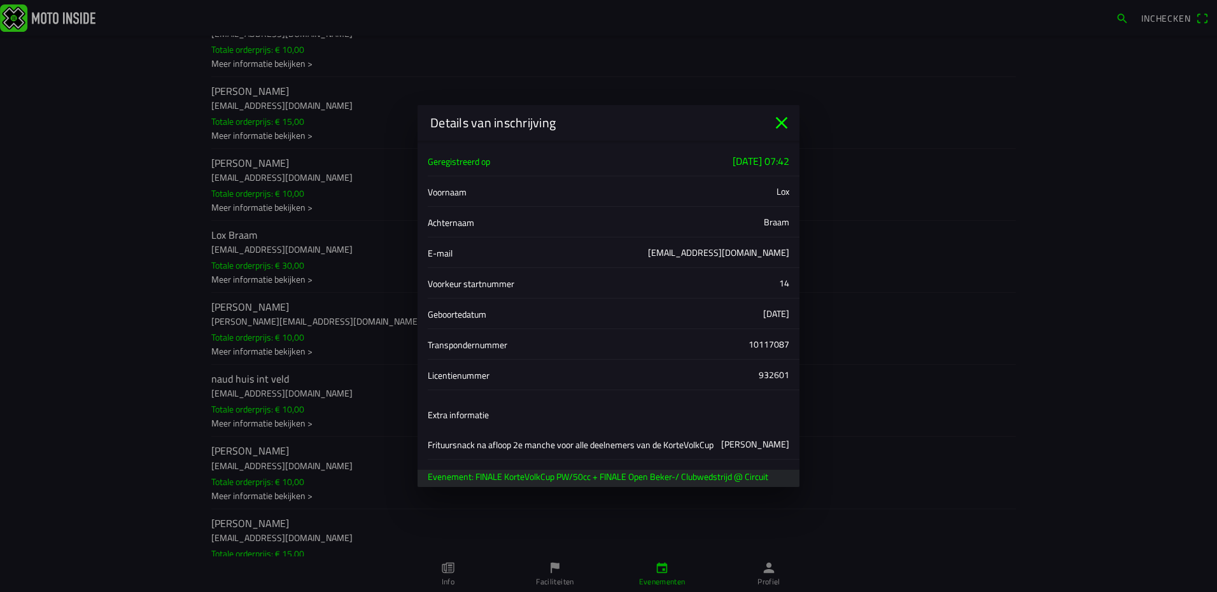
click at [781, 117] on icon "close" at bounding box center [781, 123] width 20 height 20
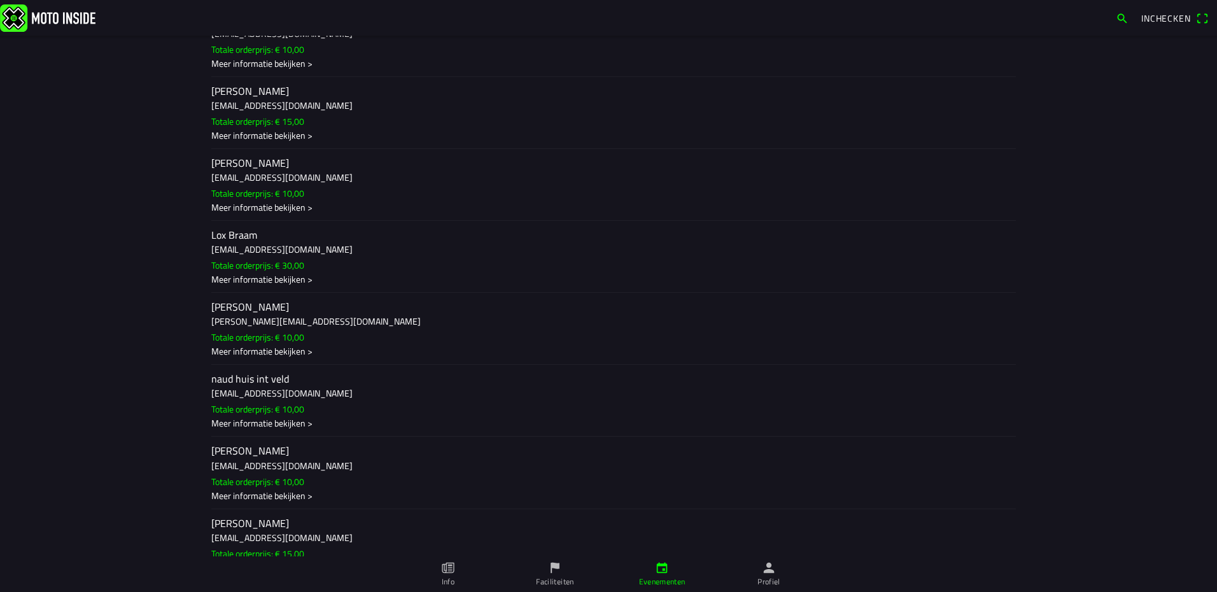
scroll to position [869, 0]
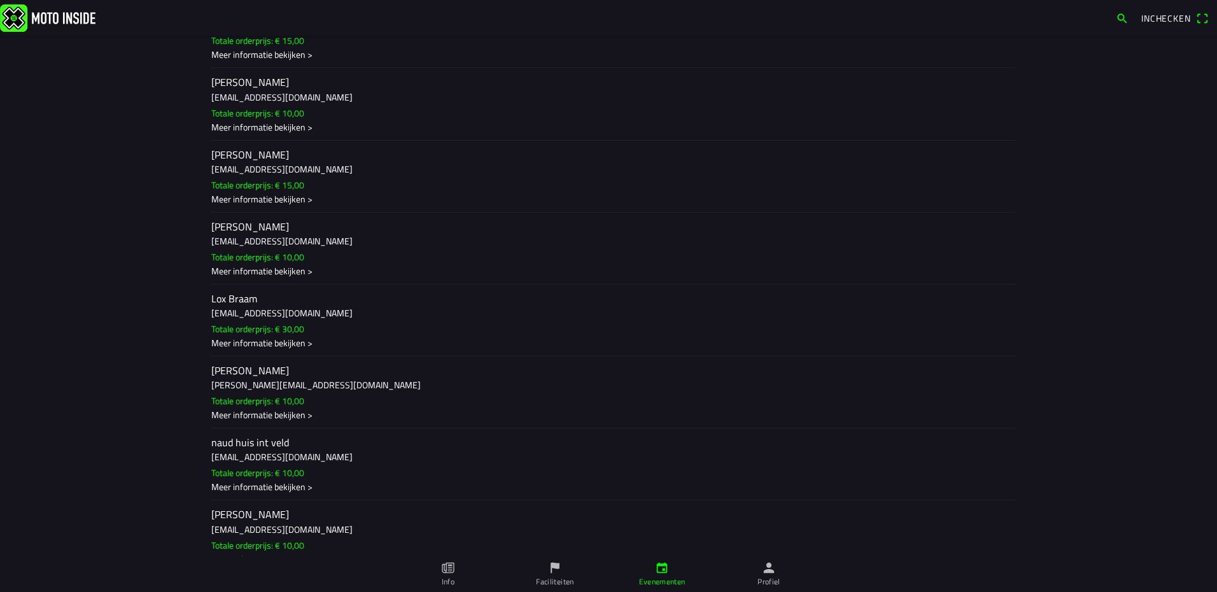
click at [323, 238] on h3 "[EMAIL_ADDRESS][DOMAIN_NAME]" at bounding box center [608, 240] width 794 height 13
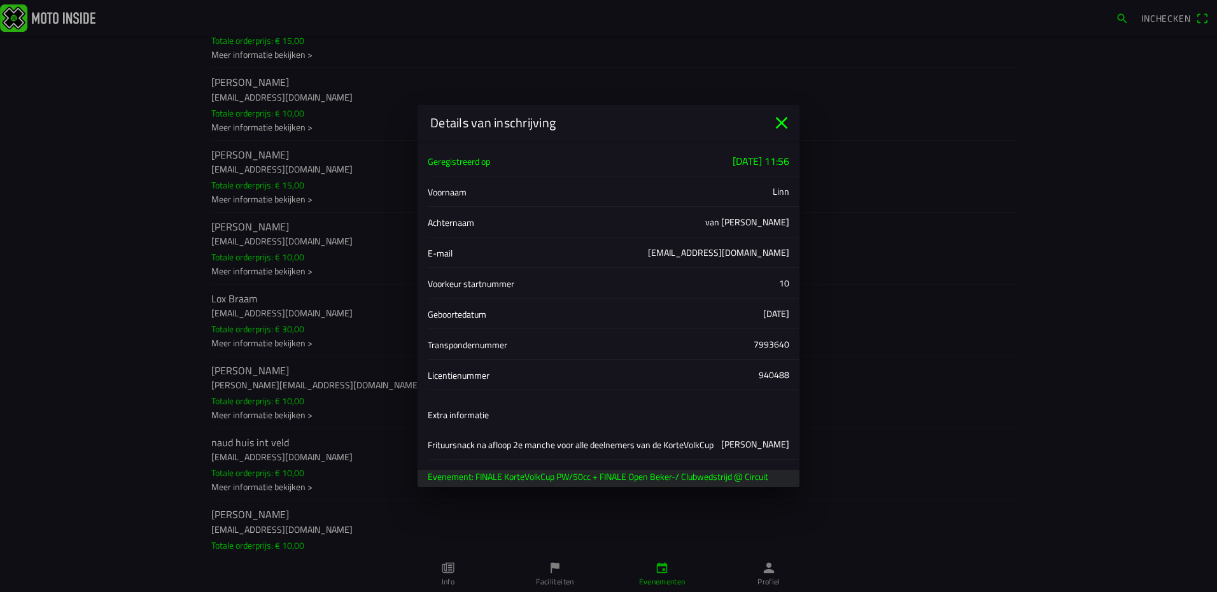
click at [778, 125] on icon "close" at bounding box center [782, 123] width 12 height 12
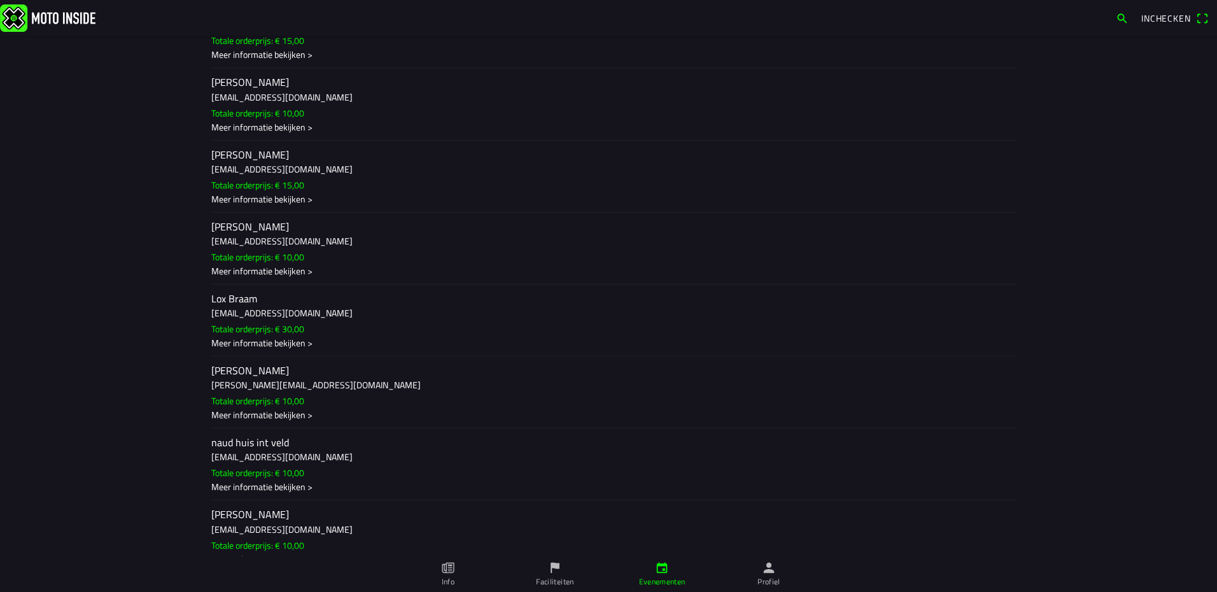
click at [293, 153] on h2 "[PERSON_NAME]" at bounding box center [608, 155] width 794 height 12
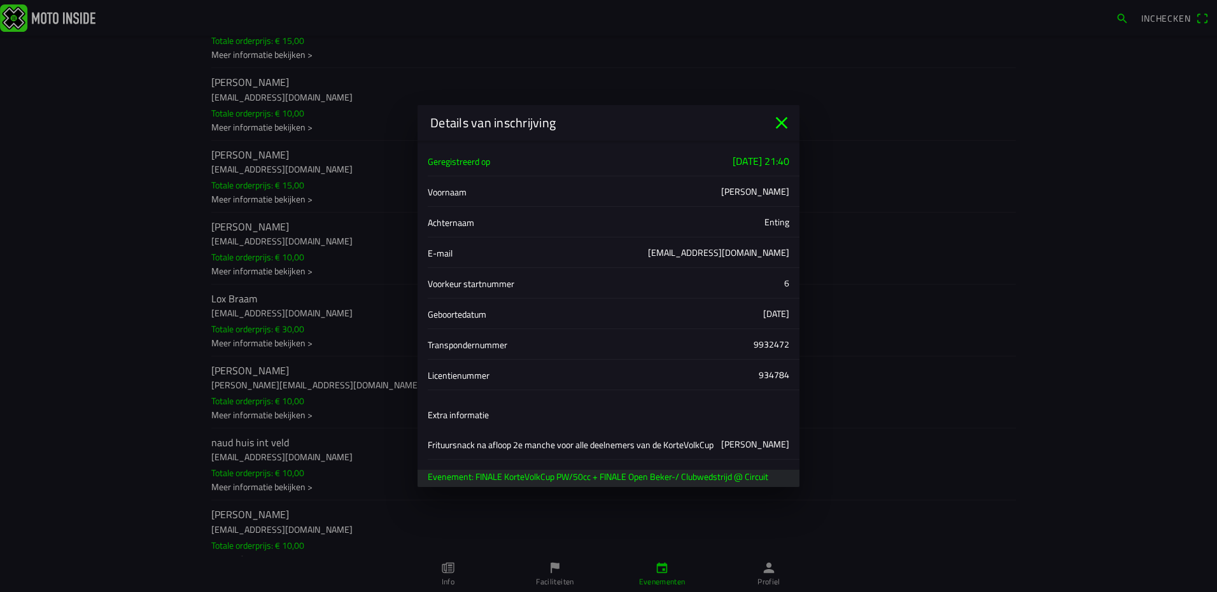
click at [777, 124] on icon "close" at bounding box center [781, 123] width 20 height 20
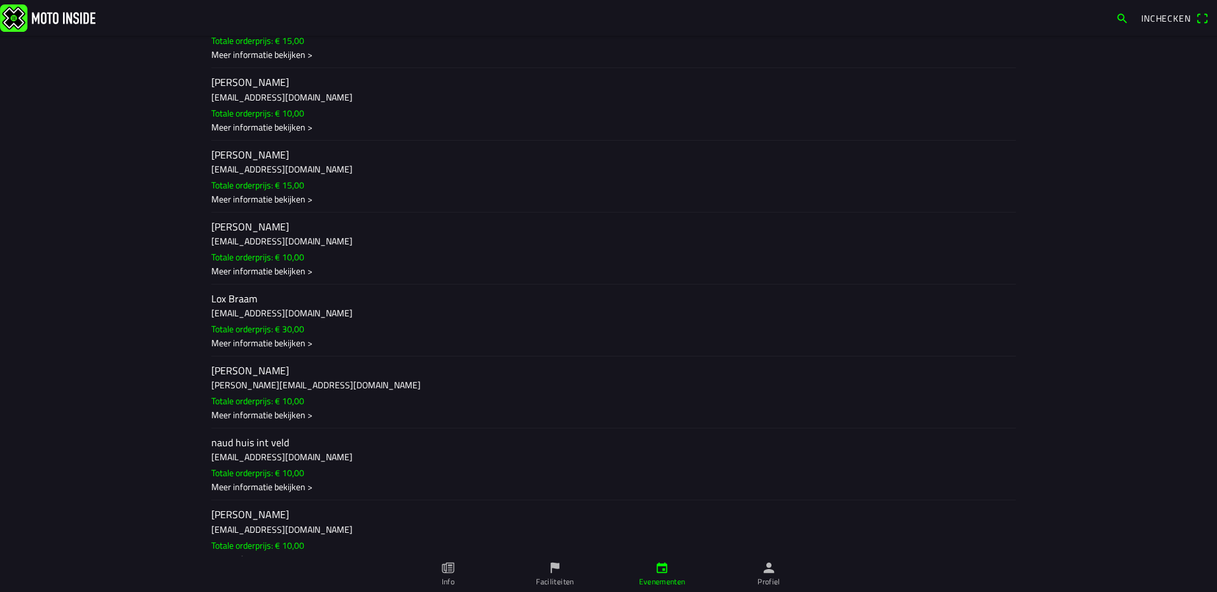
scroll to position [806, 0]
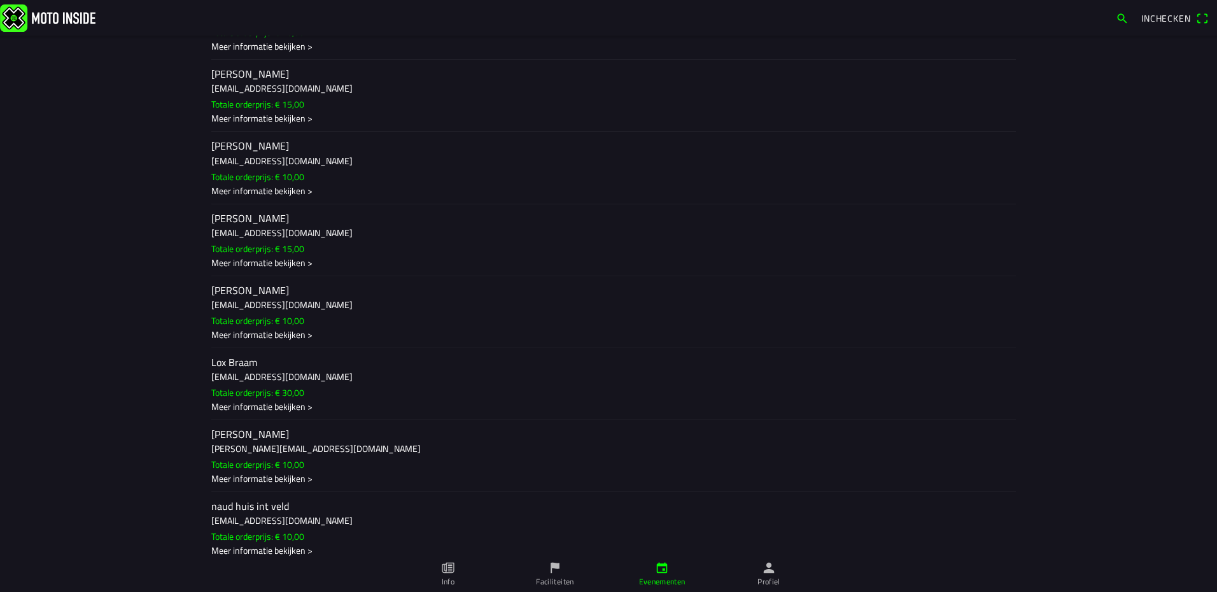
click at [344, 155] on h3 "[EMAIL_ADDRESS][DOMAIN_NAME]" at bounding box center [608, 160] width 794 height 13
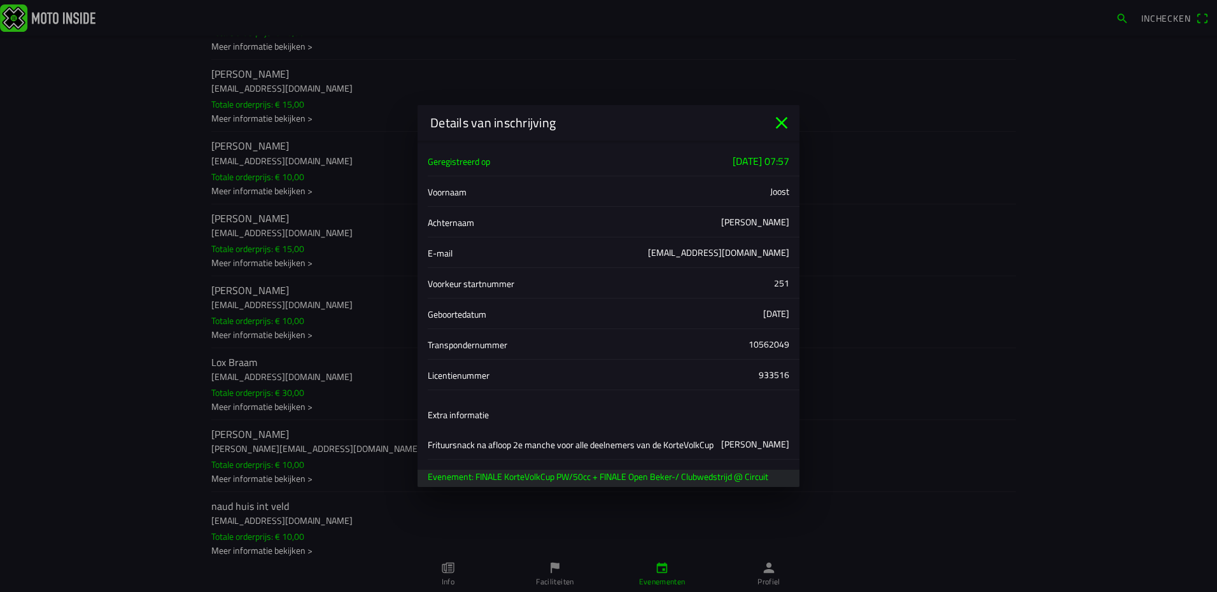
click at [783, 125] on icon "close" at bounding box center [782, 123] width 12 height 12
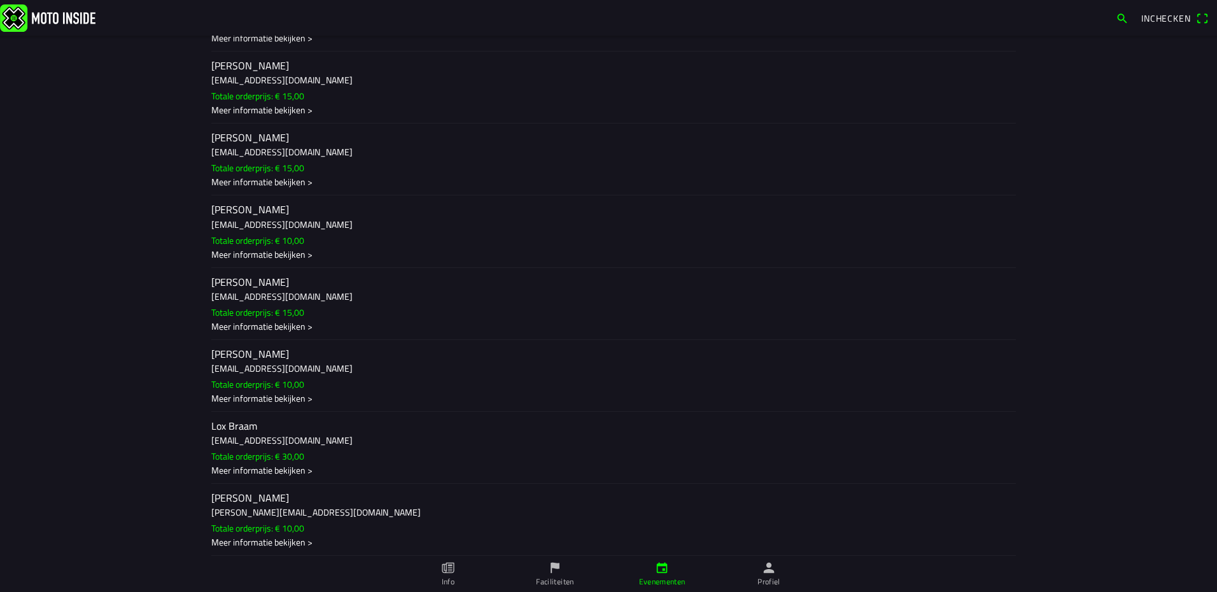
scroll to position [678, 0]
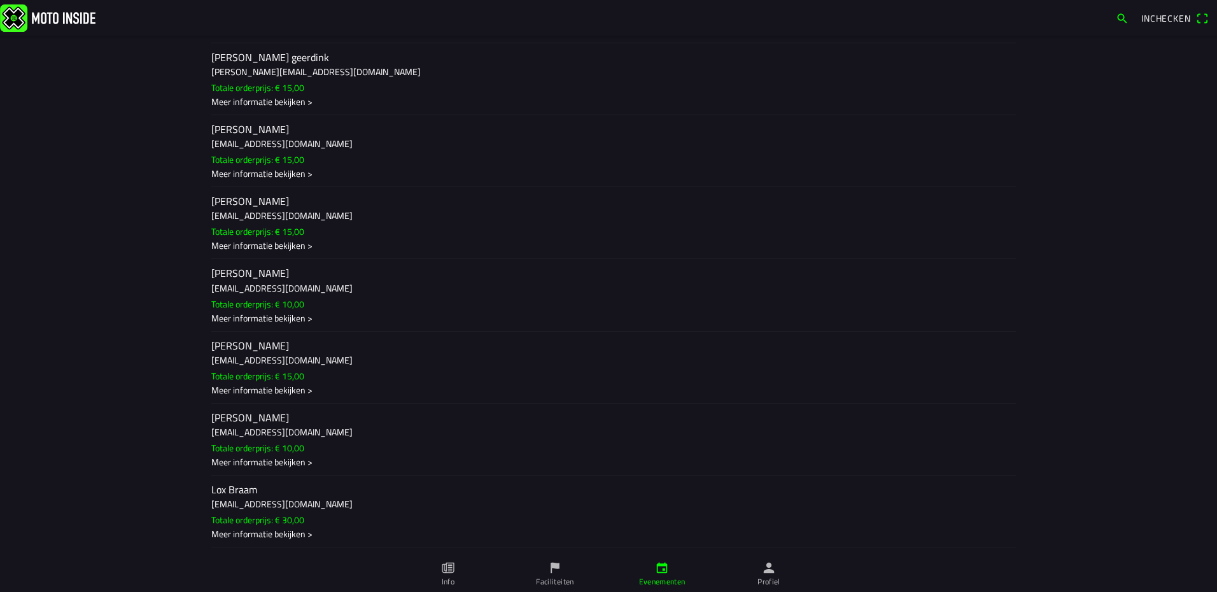
click at [301, 214] on h3 "[EMAIL_ADDRESS][DOMAIN_NAME]" at bounding box center [608, 215] width 794 height 13
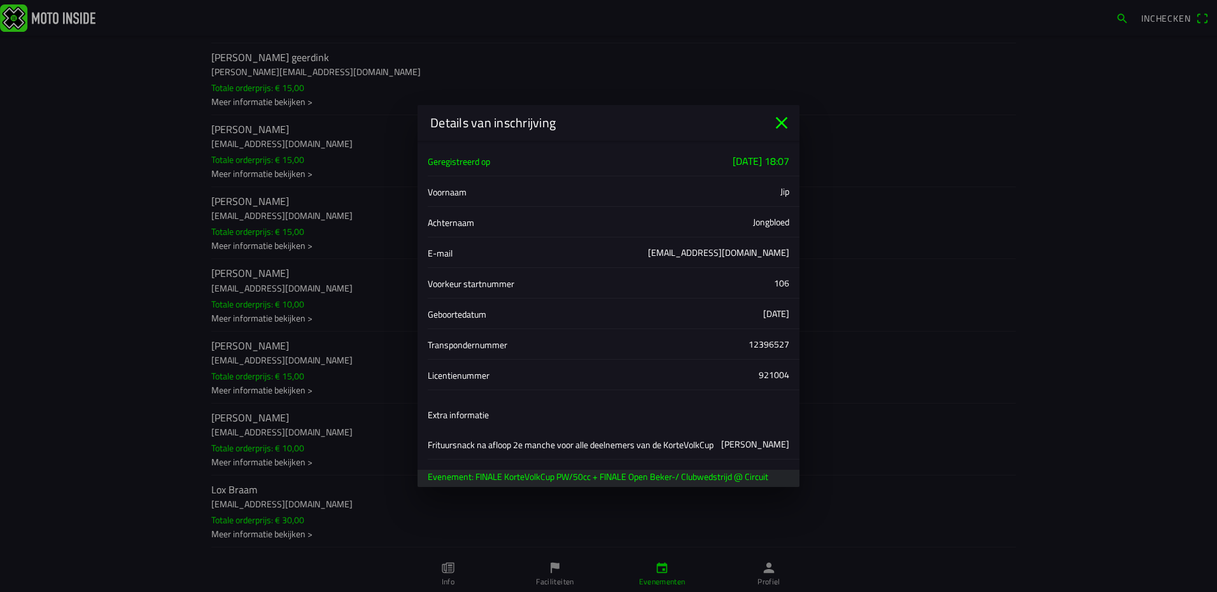
click at [785, 123] on icon "close" at bounding box center [781, 123] width 20 height 20
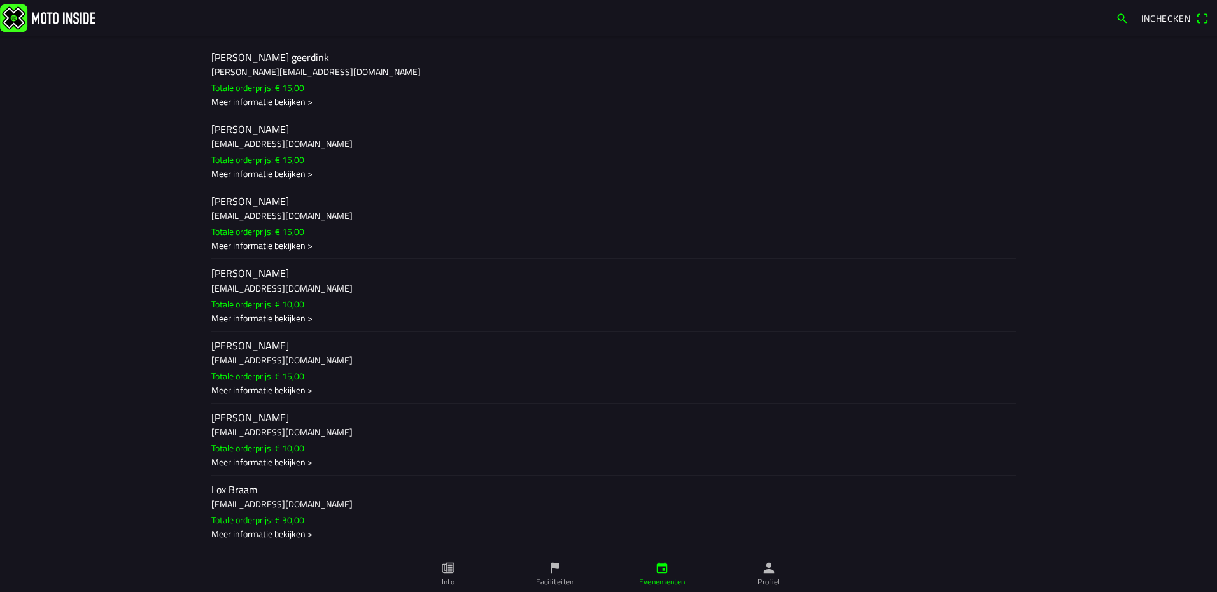
scroll to position [615, 0]
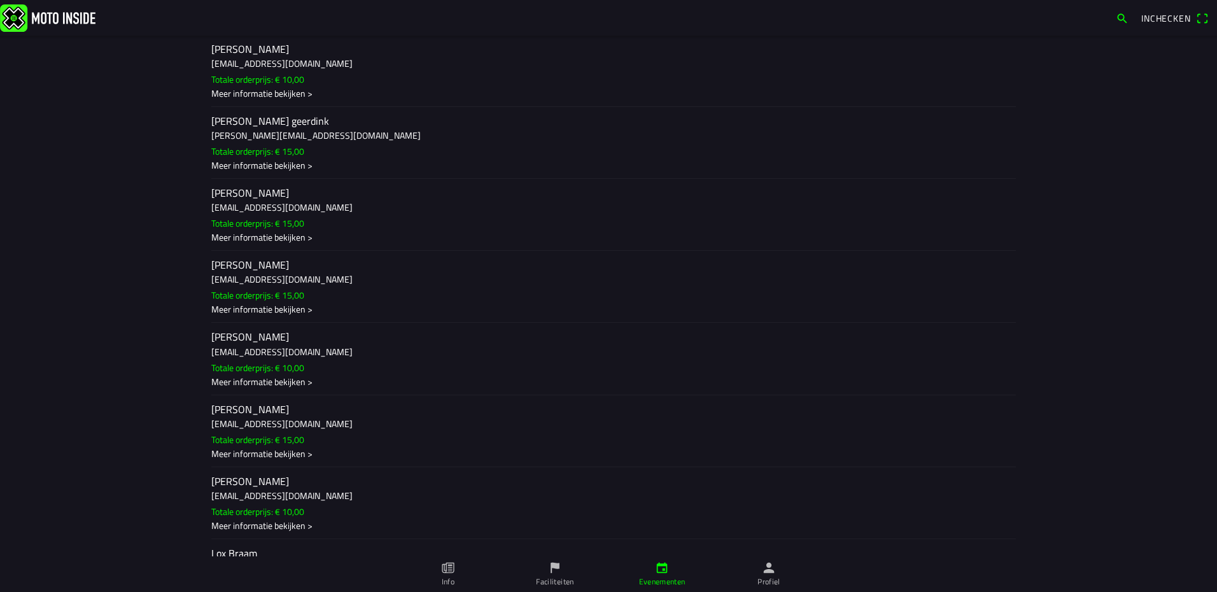
click at [317, 208] on h3 "[EMAIL_ADDRESS][DOMAIN_NAME]" at bounding box center [608, 206] width 794 height 13
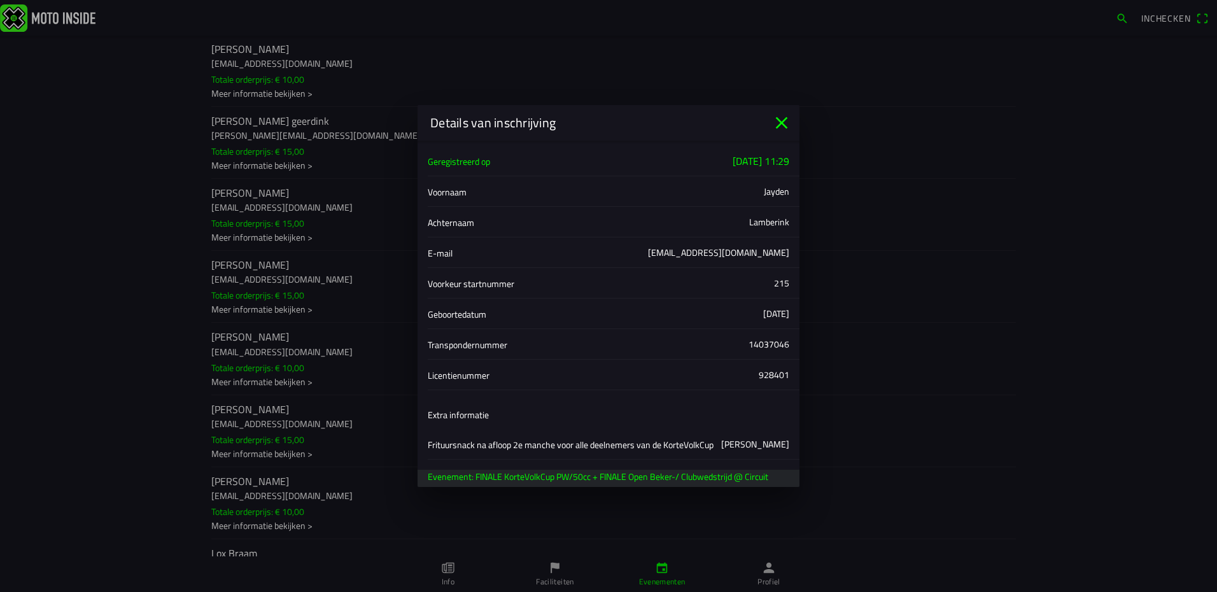
click at [773, 130] on icon "close" at bounding box center [781, 123] width 20 height 20
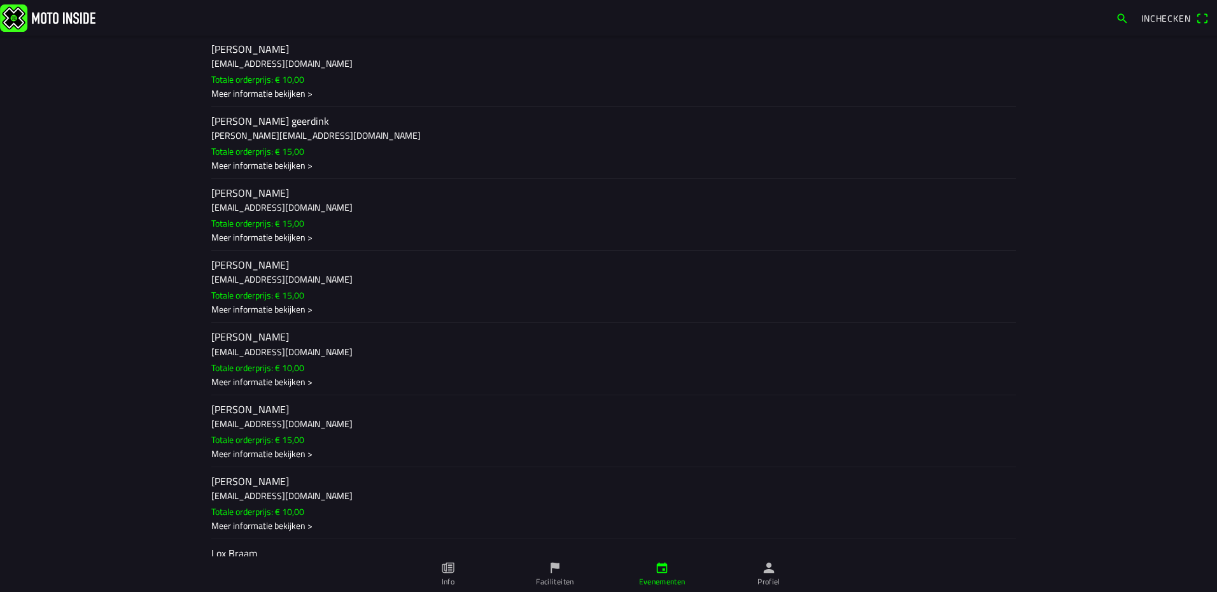
scroll to position [551, 0]
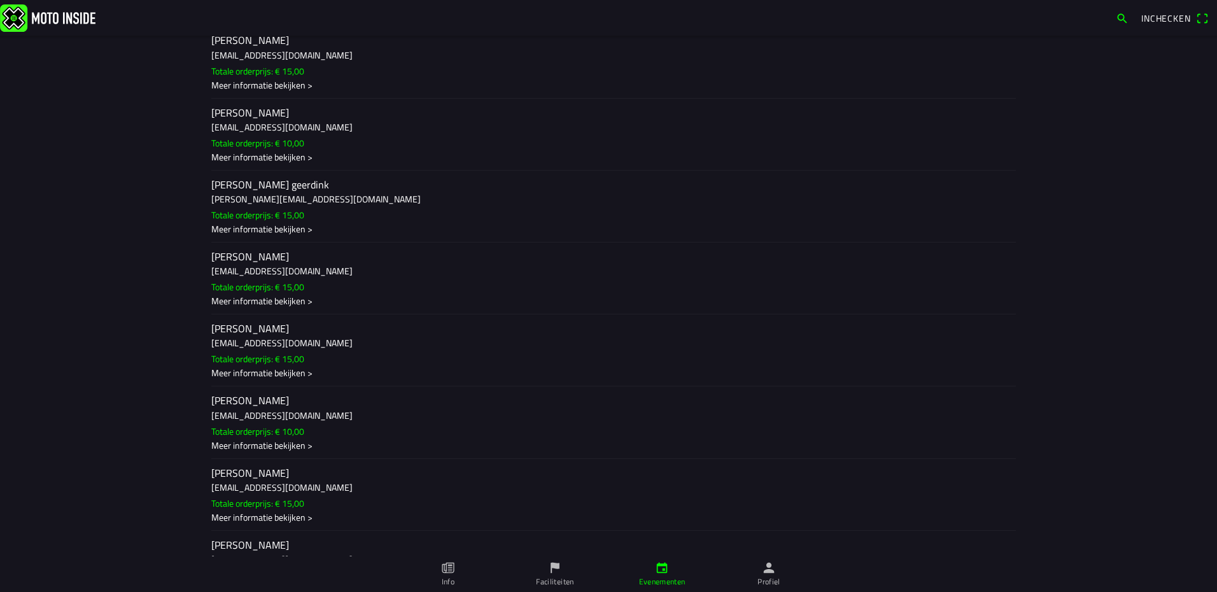
click at [314, 136] on ion-label "[PERSON_NAME] [EMAIL_ADDRESS][DOMAIN_NAME] Totale orderprijs: € 10,00 Meer info…" at bounding box center [608, 135] width 794 height 58
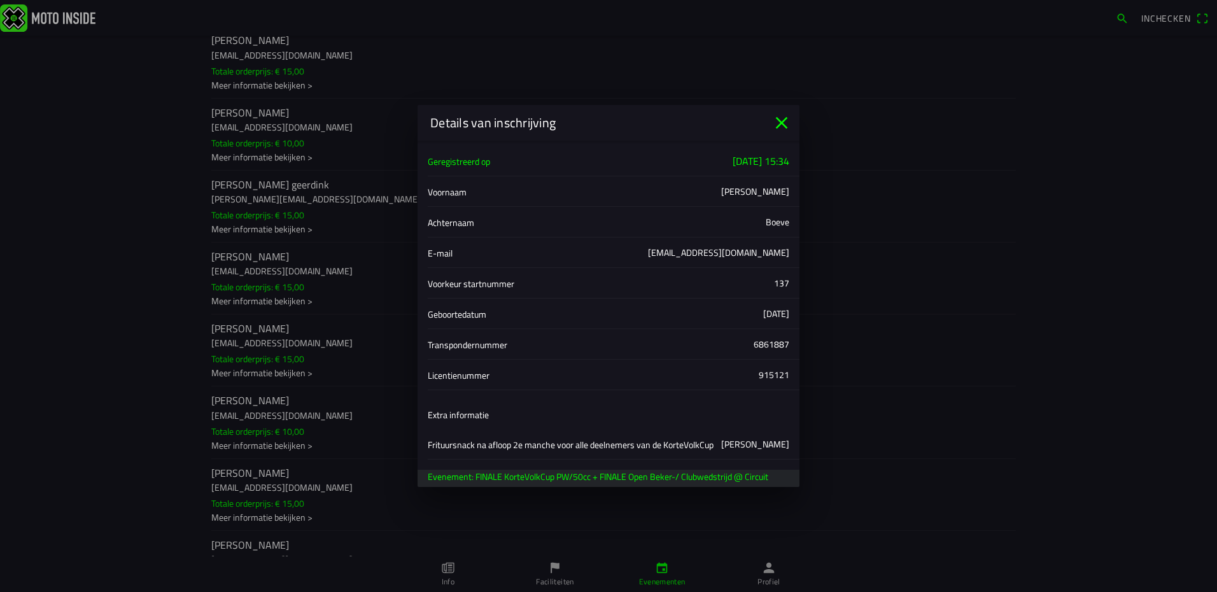
click at [784, 123] on icon "close" at bounding box center [781, 123] width 20 height 20
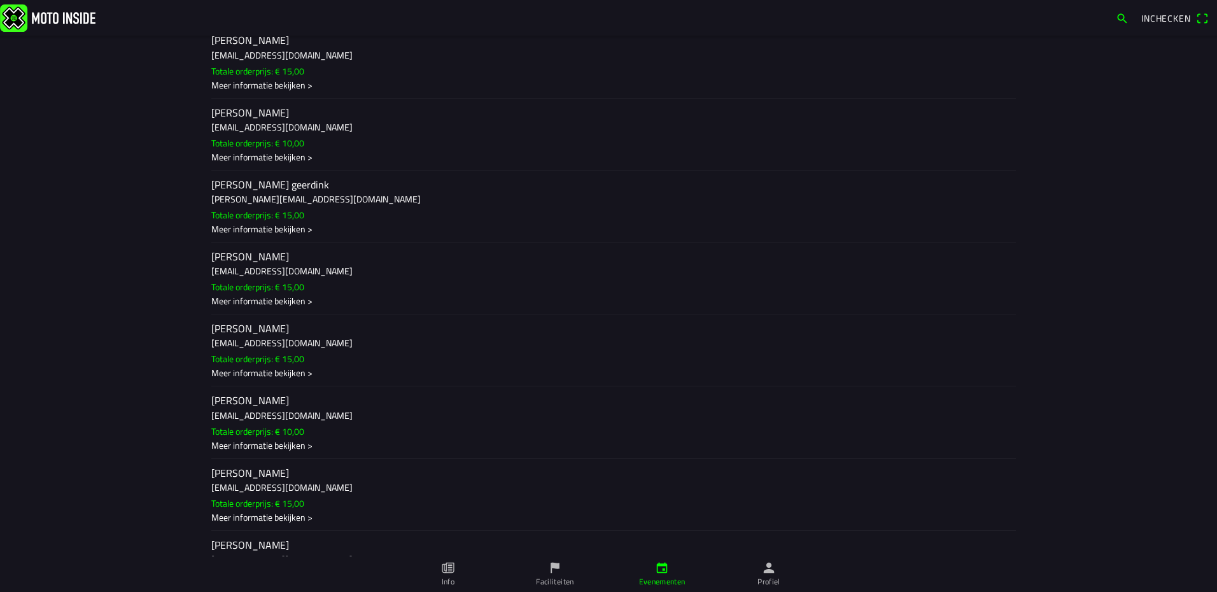
scroll to position [488, 0]
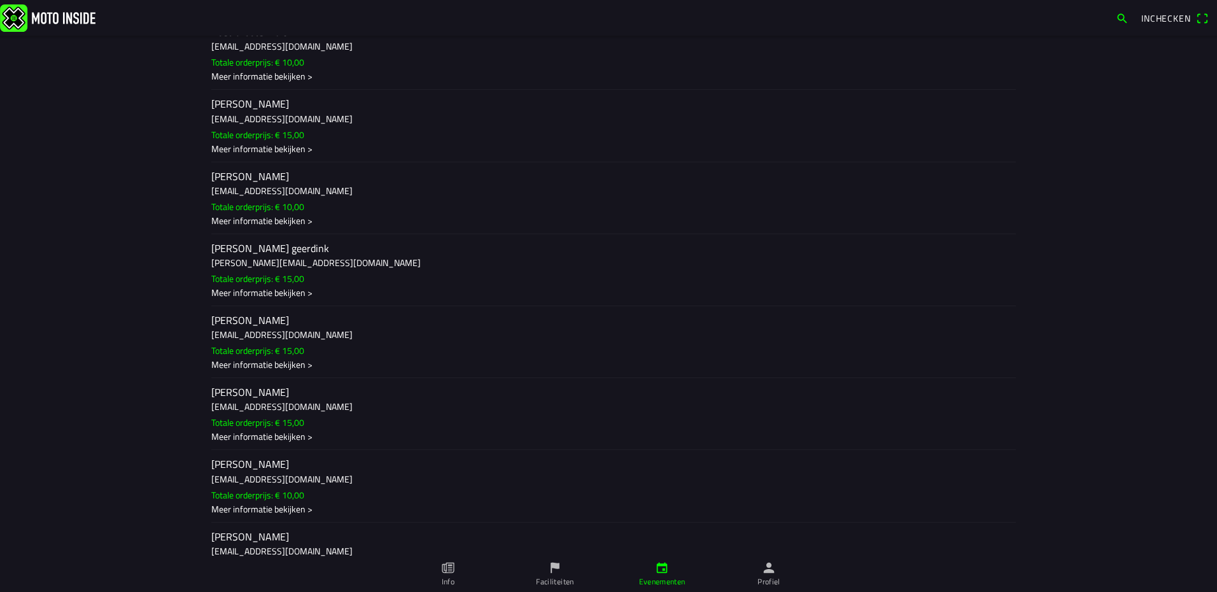
click at [320, 192] on h3 "[EMAIL_ADDRESS][DOMAIN_NAME]" at bounding box center [608, 190] width 794 height 13
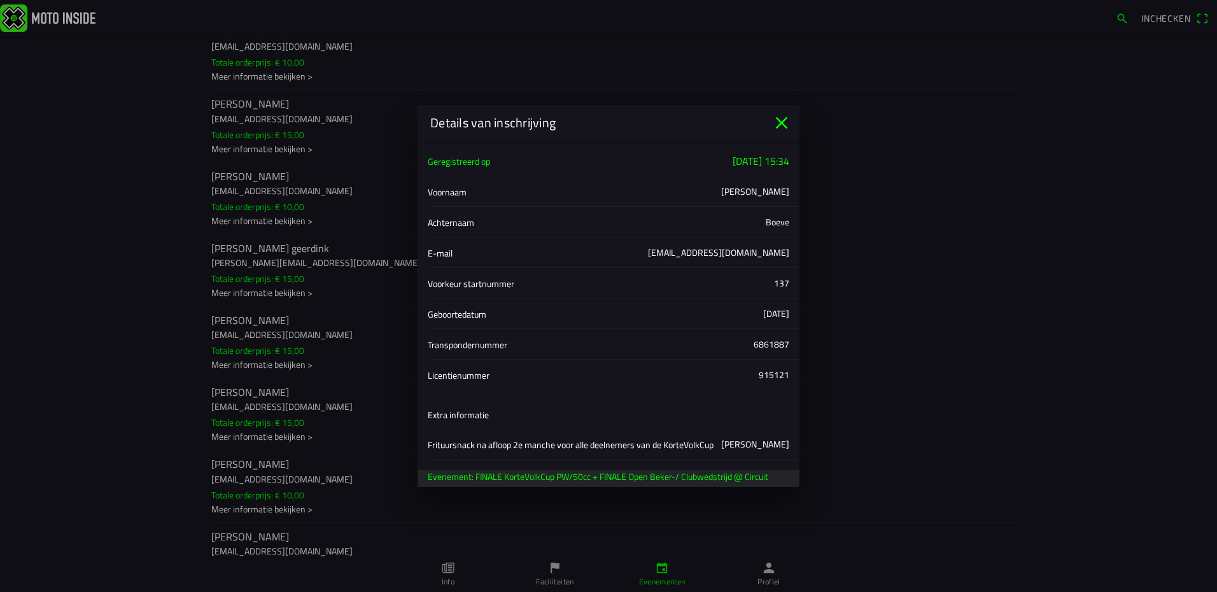
click at [780, 125] on icon "close" at bounding box center [781, 123] width 20 height 20
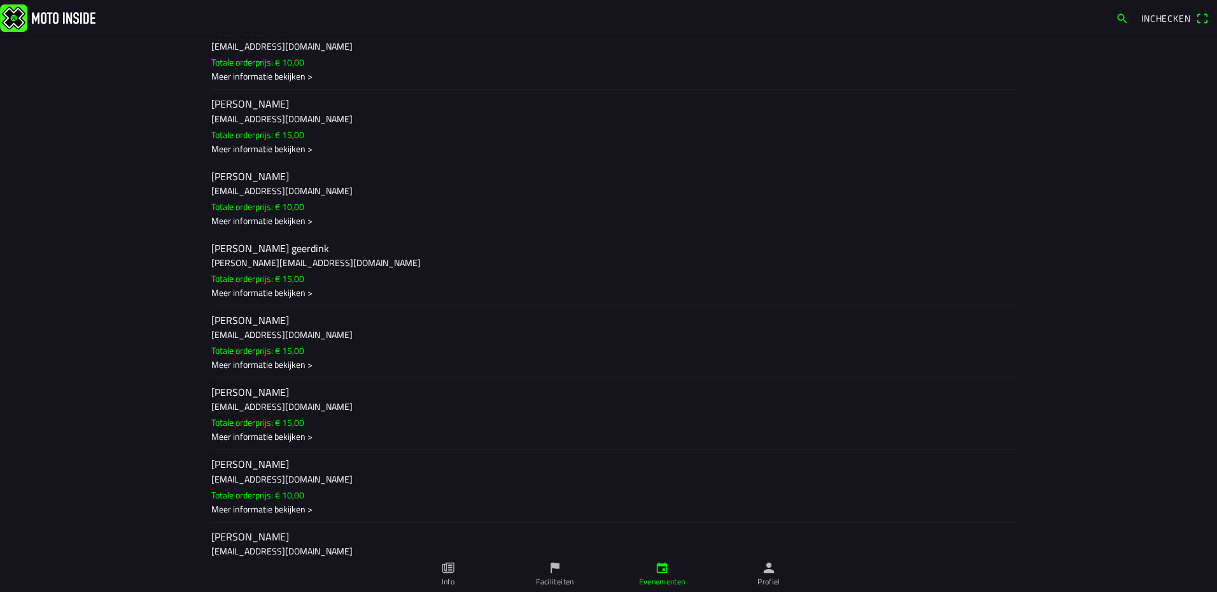
scroll to position [424, 0]
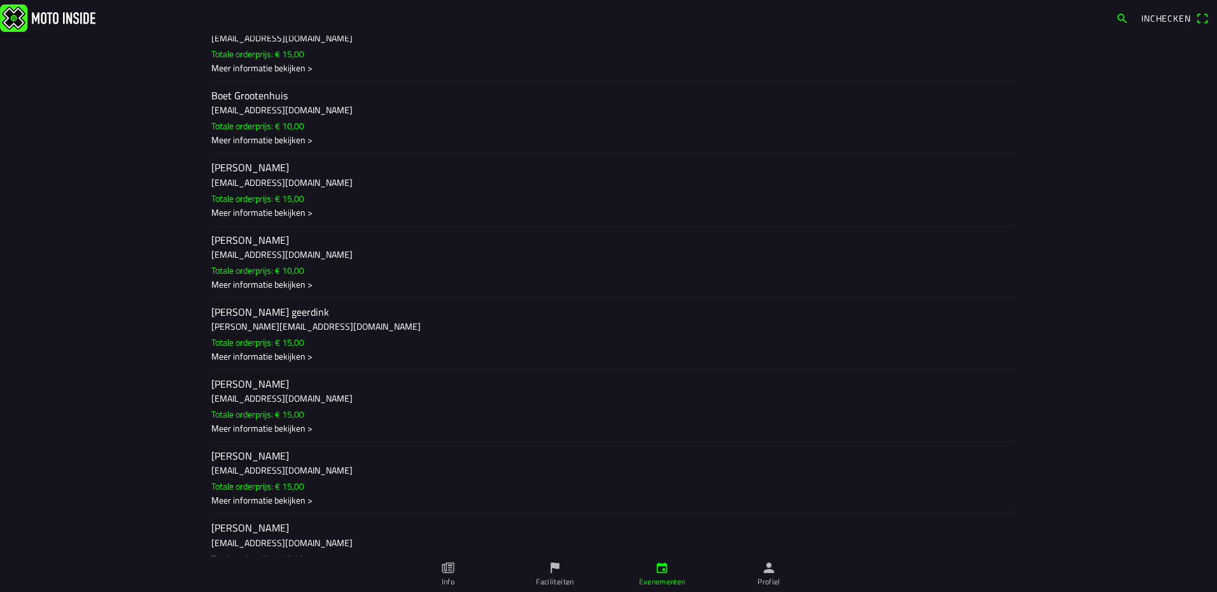
click at [338, 181] on h3 "[EMAIL_ADDRESS][DOMAIN_NAME]" at bounding box center [608, 182] width 794 height 13
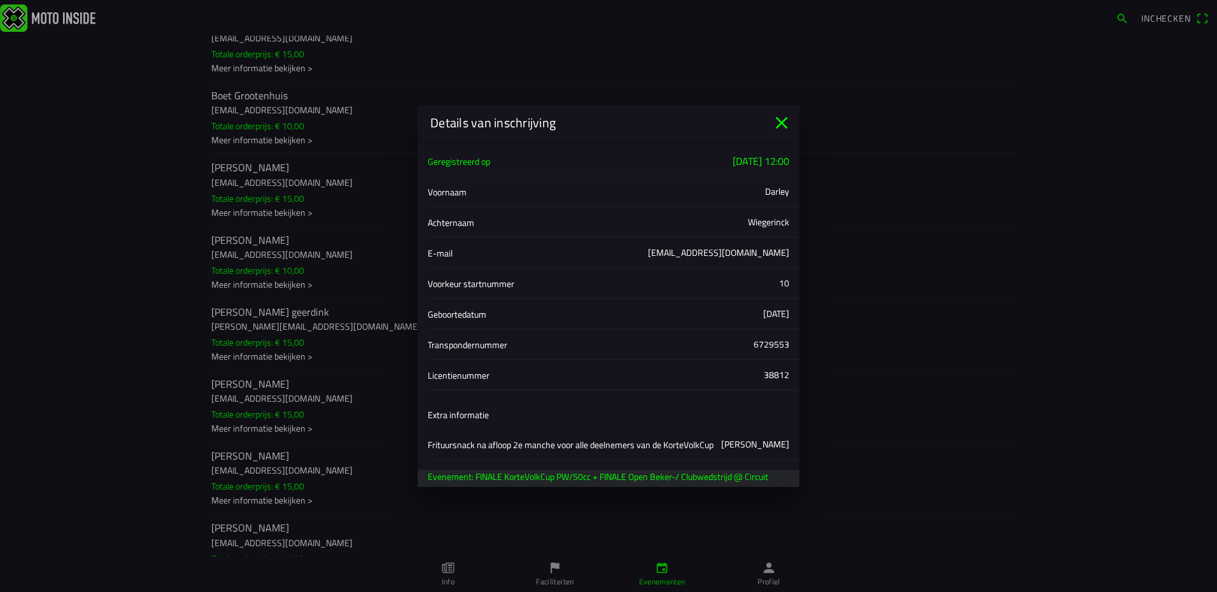
click at [780, 127] on icon "close" at bounding box center [781, 123] width 20 height 20
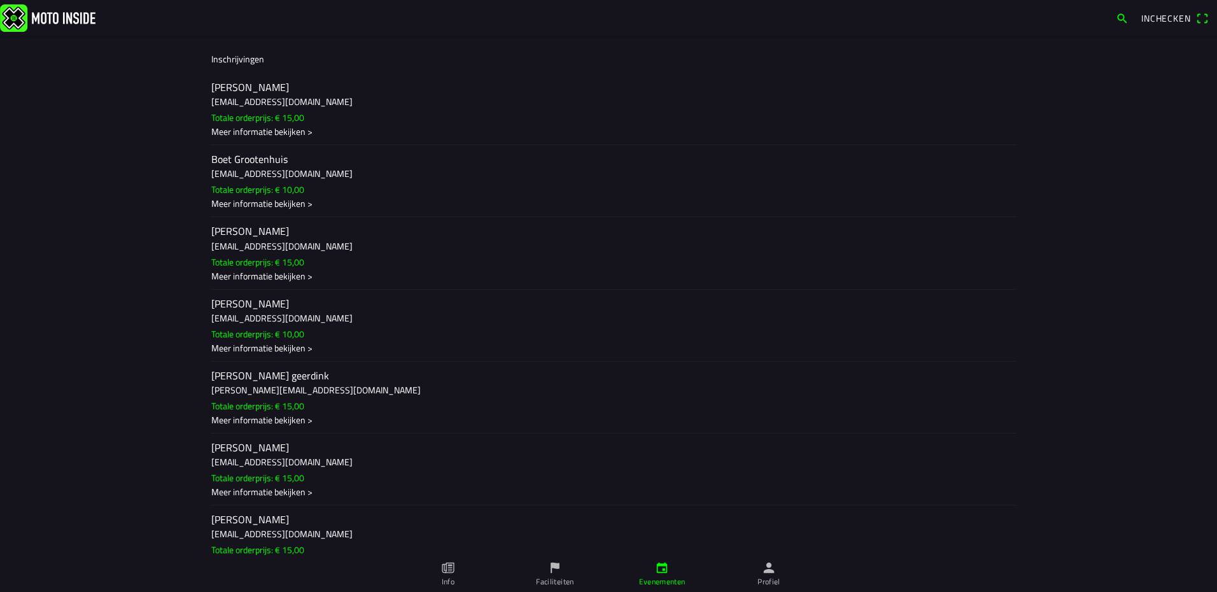
scroll to position [297, 0]
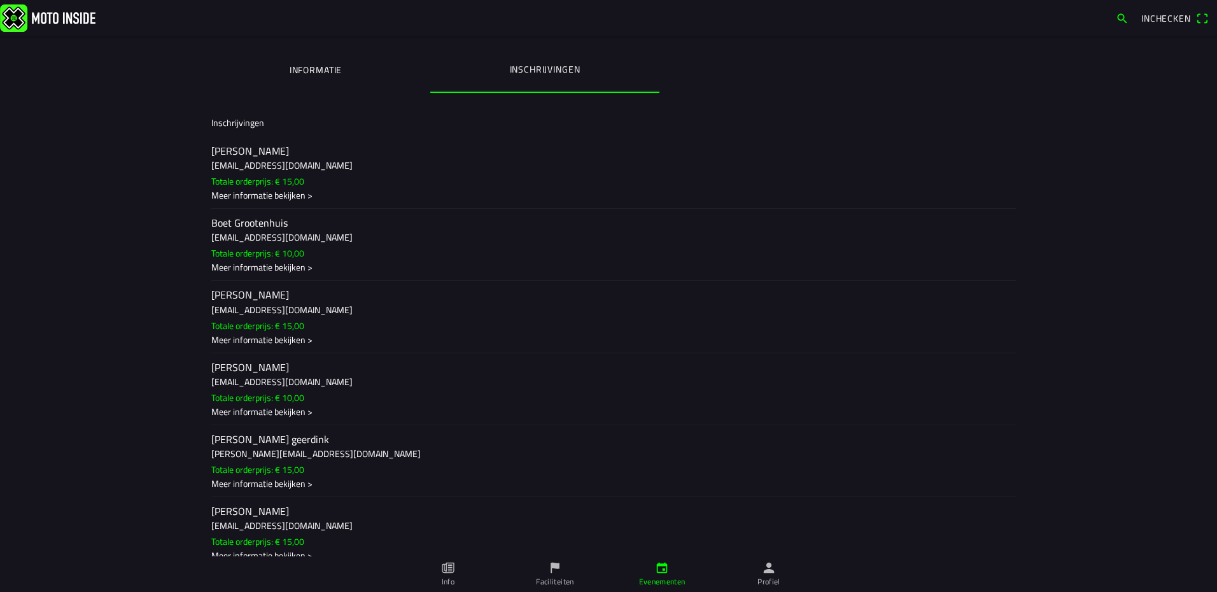
click at [330, 146] on h2 "[PERSON_NAME]" at bounding box center [608, 151] width 794 height 12
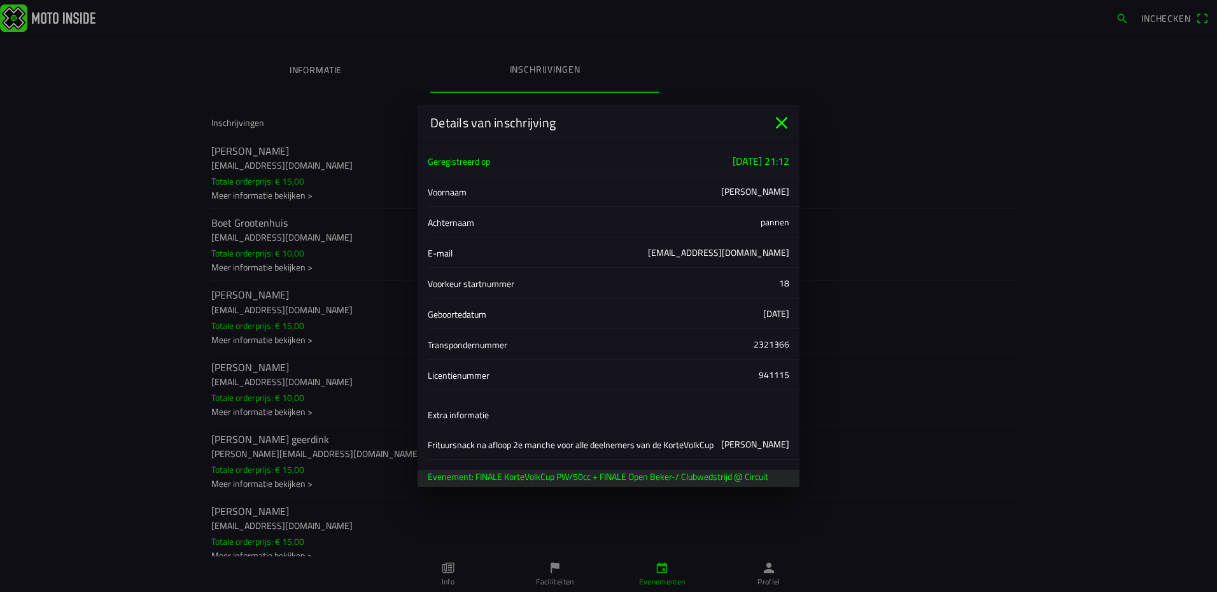
click at [781, 125] on icon "close" at bounding box center [781, 123] width 20 height 20
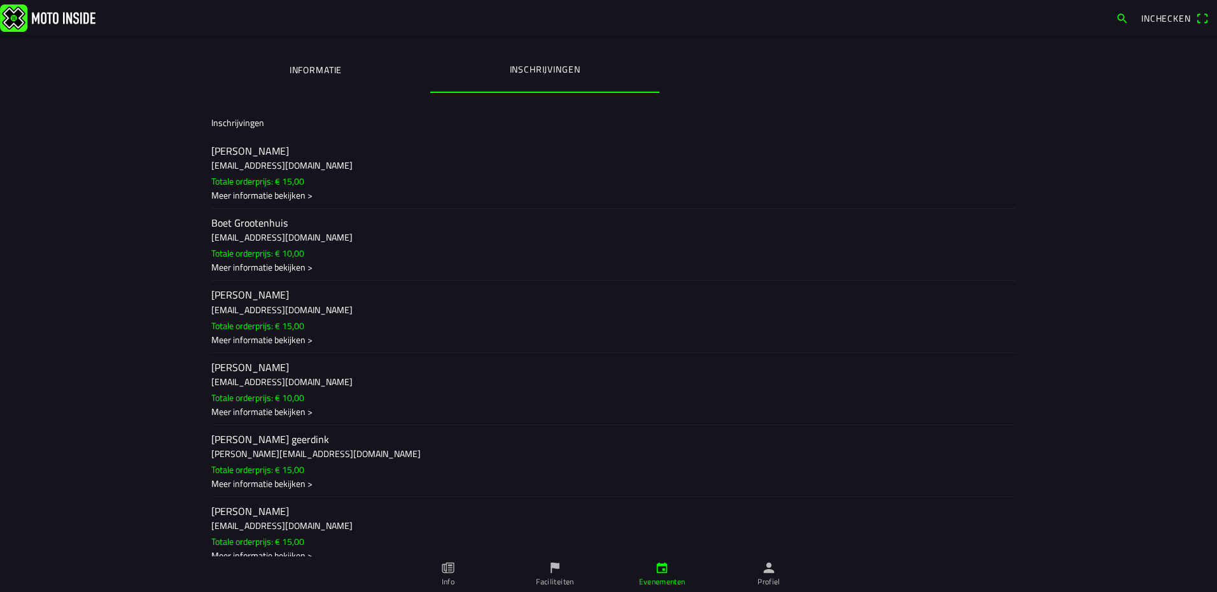
click at [315, 230] on ion-label "[PERSON_NAME] [EMAIL_ADDRESS][DOMAIN_NAME] Totale orderprijs: € 10,00 Meer info…" at bounding box center [608, 245] width 794 height 58
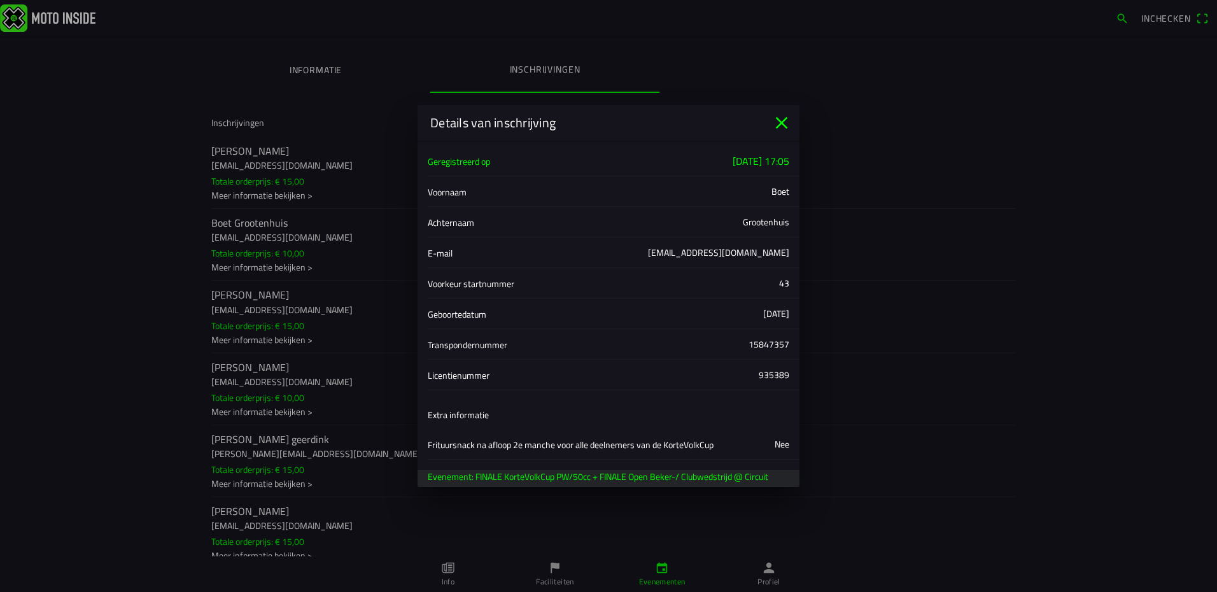
click at [781, 122] on icon "close" at bounding box center [782, 123] width 12 height 12
